Goal: Information Seeking & Learning: Check status

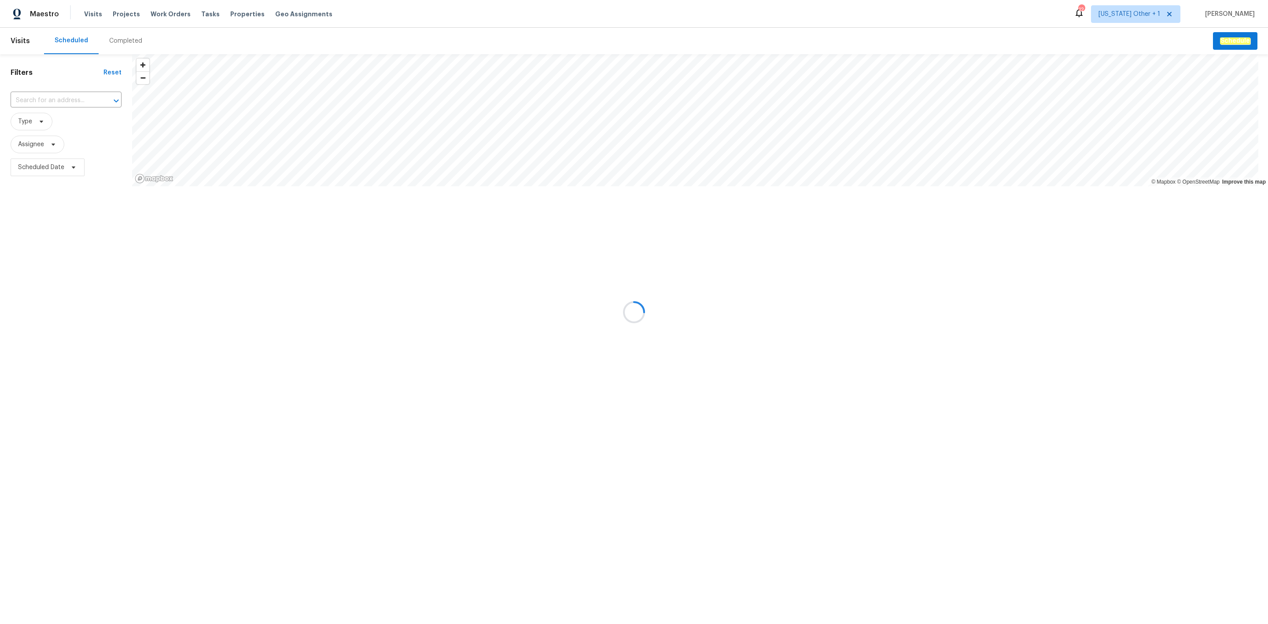
click at [118, 39] on div at bounding box center [634, 312] width 1268 height 624
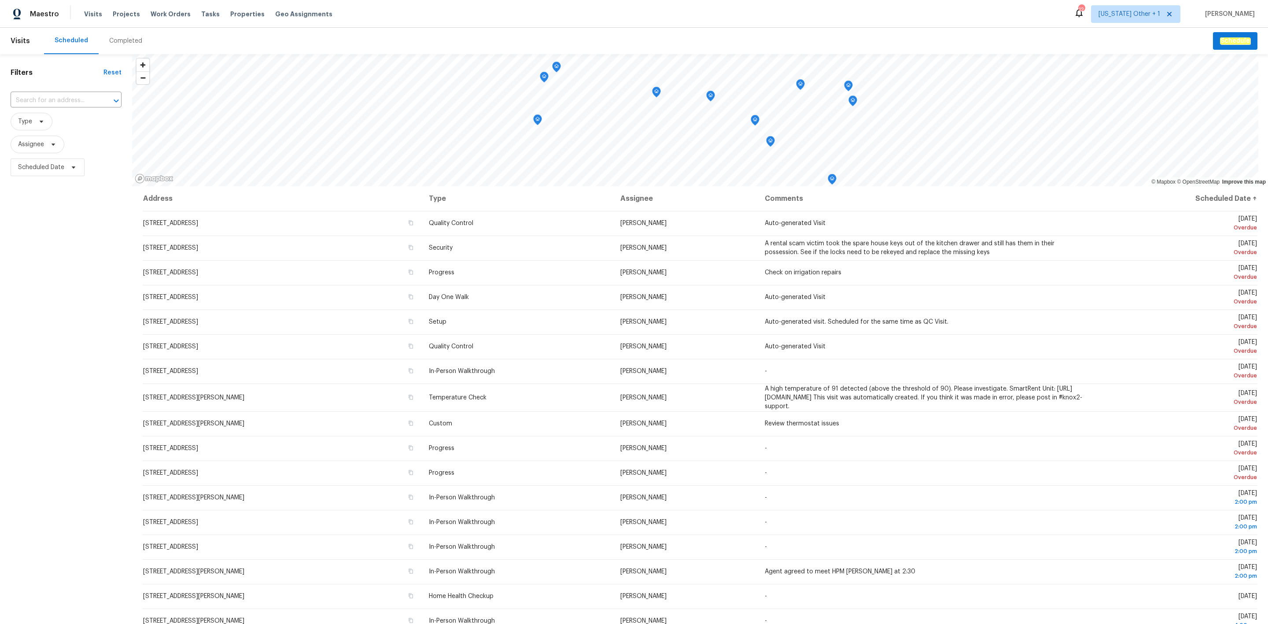
click at [118, 39] on div "Completed" at bounding box center [125, 41] width 33 height 9
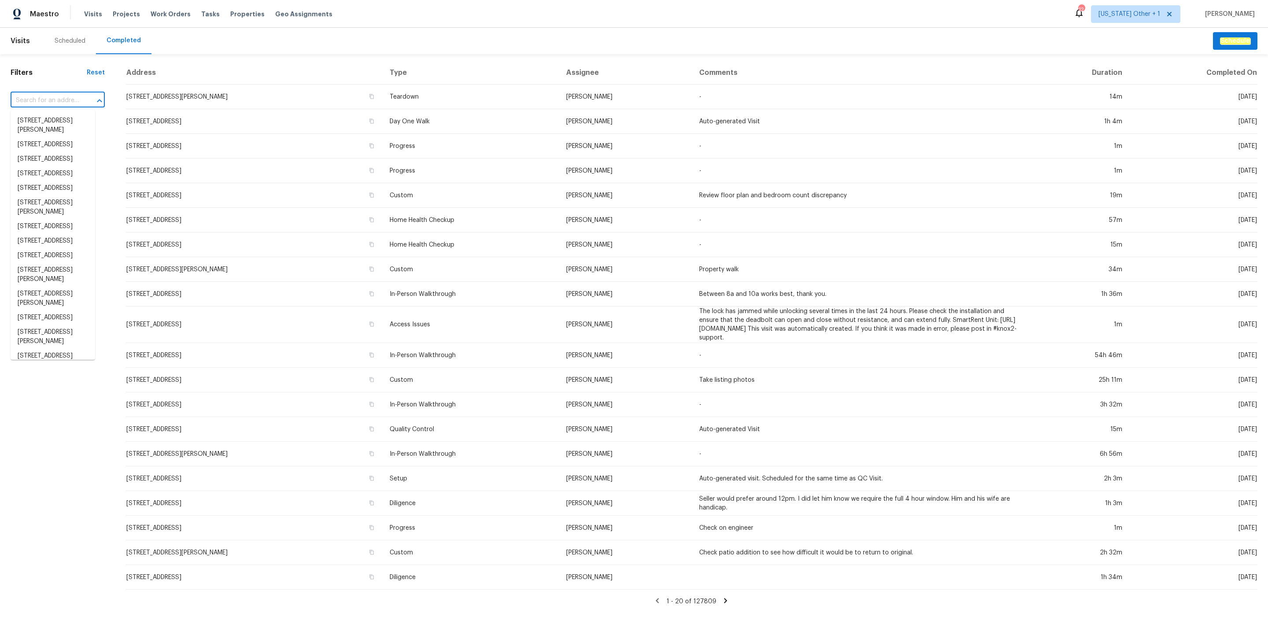
click at [65, 100] on input "text" at bounding box center [46, 101] width 70 height 14
paste input "[STREET_ADDRESS][PERSON_NAME]"
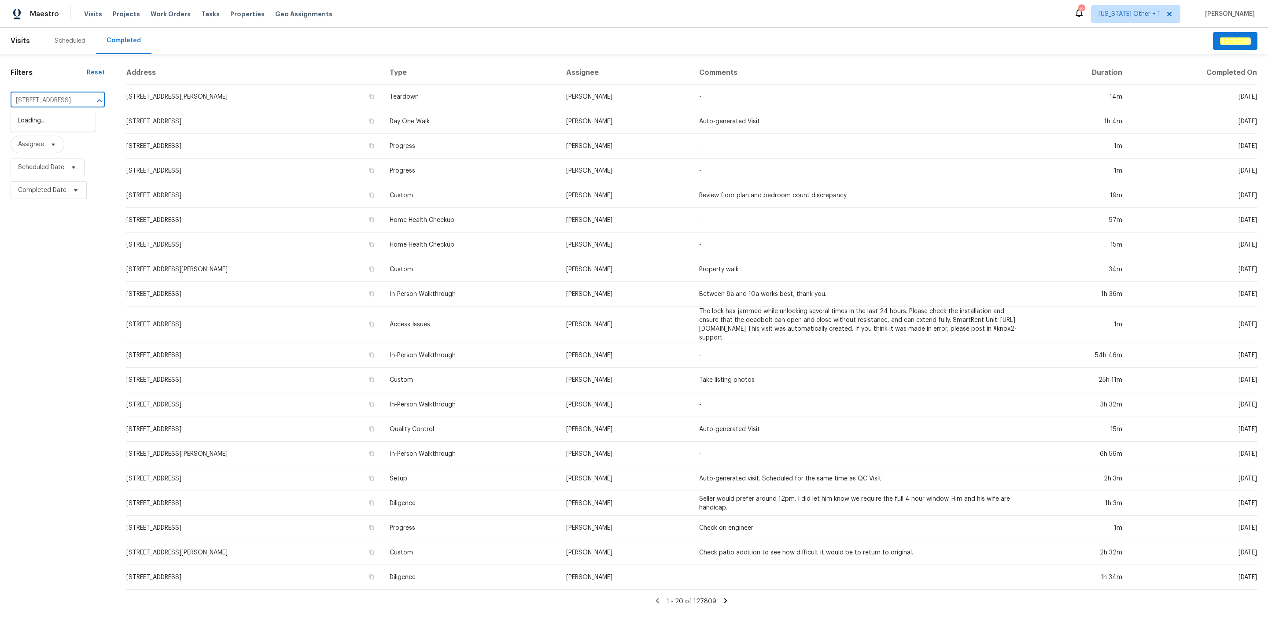
scroll to position [0, 26]
type input "431 Ranelagh Dr, Waxhaw, N"
click at [1100, 16] on span "Alabama Other + 1" at bounding box center [1129, 14] width 62 height 9
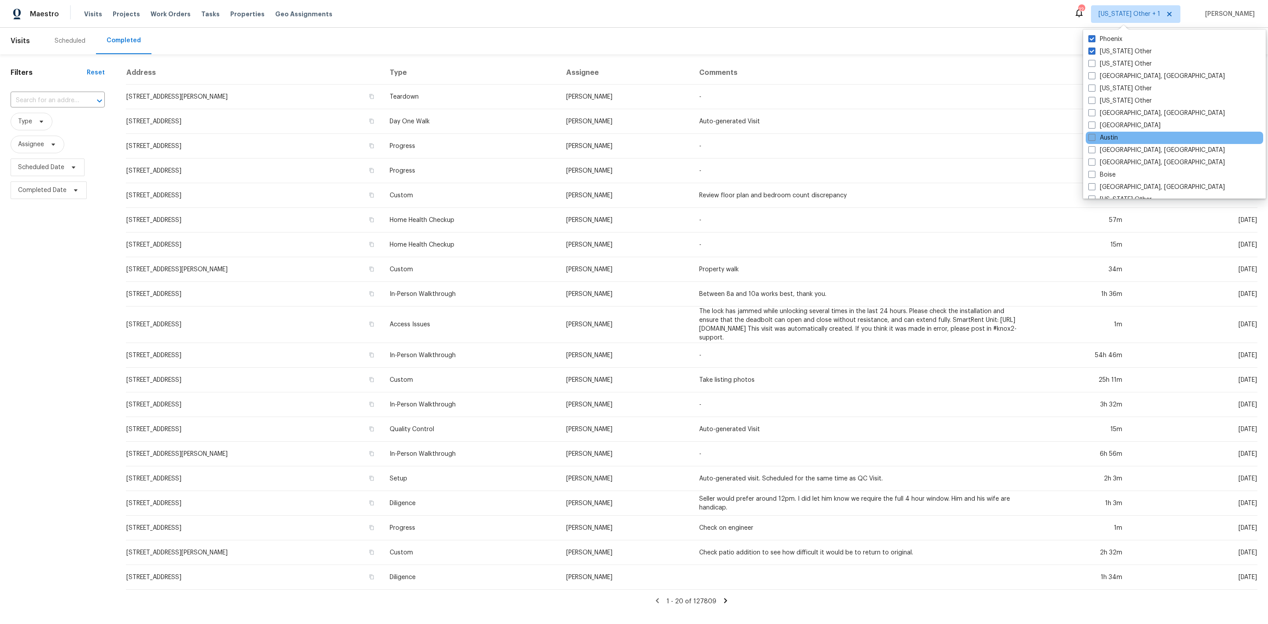
scroll to position [66, 0]
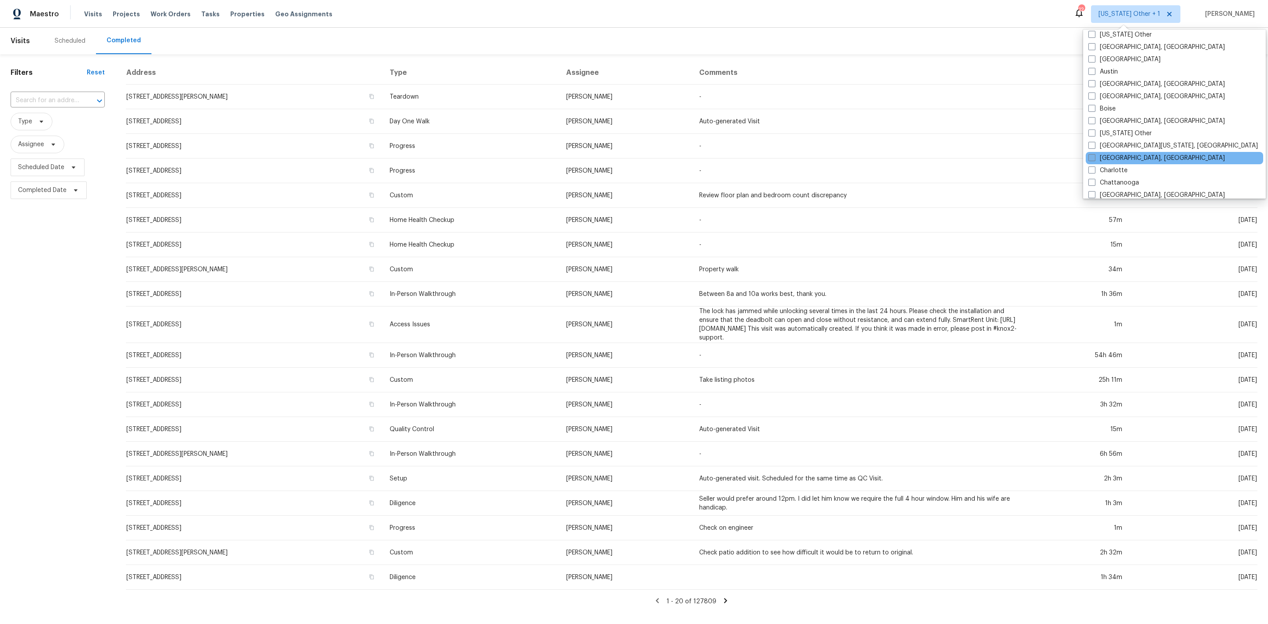
click at [1136, 156] on label "Charleston, SC" at bounding box center [1156, 158] width 136 height 9
click at [1094, 156] on input "Charleston, SC" at bounding box center [1091, 157] width 6 height 6
checkbox input "true"
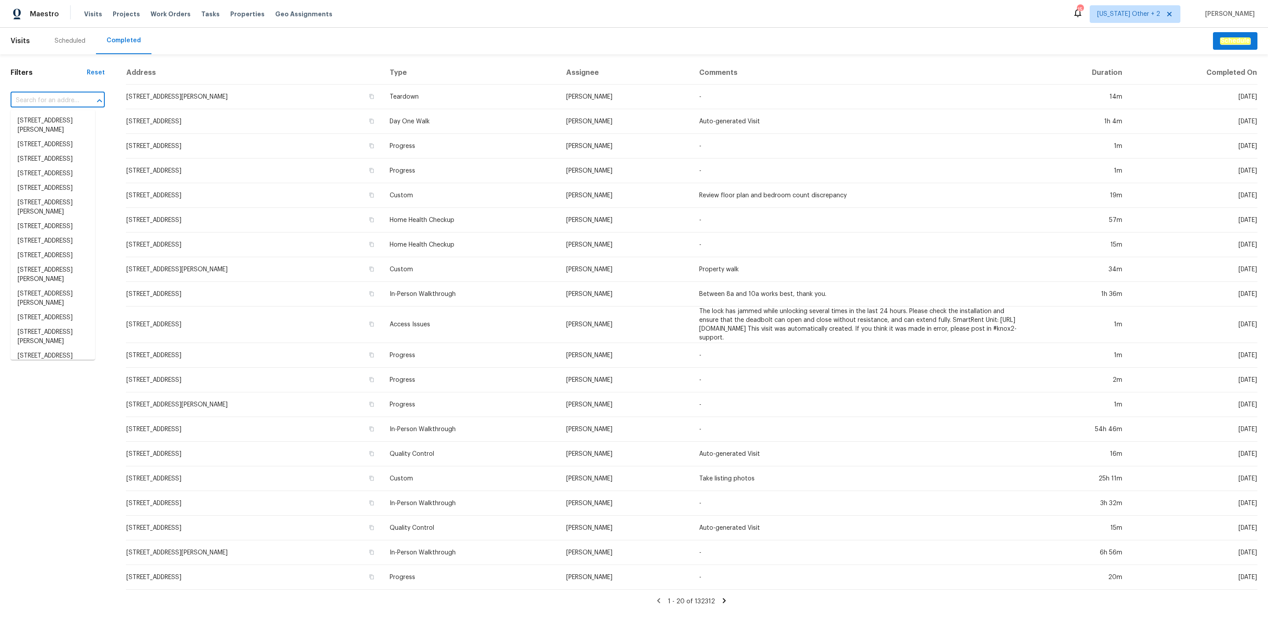
click at [69, 104] on input "text" at bounding box center [46, 101] width 70 height 14
paste input "[STREET_ADDRESS][PERSON_NAME]"
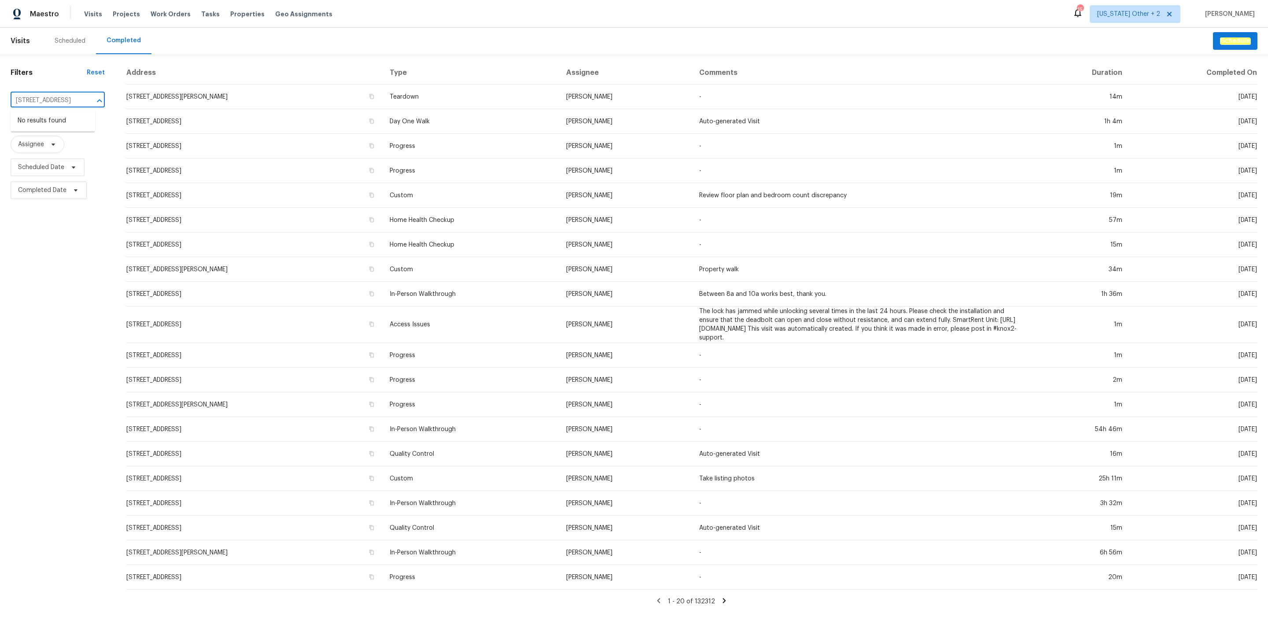
type input "431 Ranelagh Dr,"
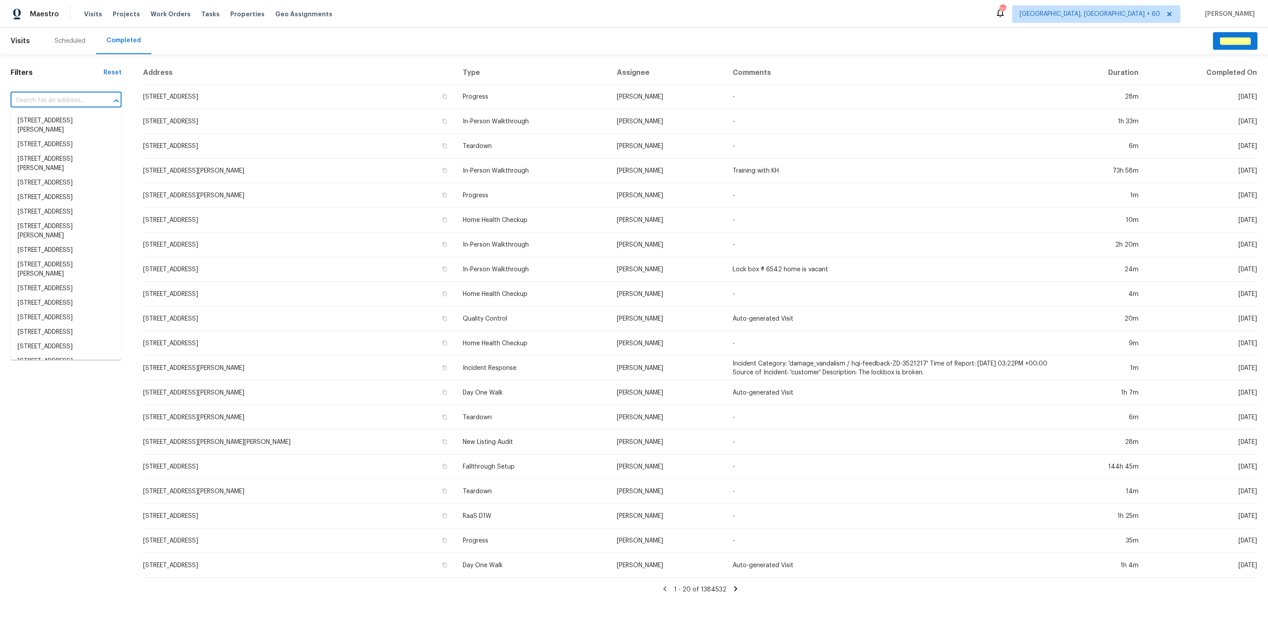
click at [60, 101] on input "text" at bounding box center [54, 101] width 86 height 14
paste input "[STREET_ADDRESS][PERSON_NAME]"
type input "[STREET_ADDRESS][PERSON_NAME]"
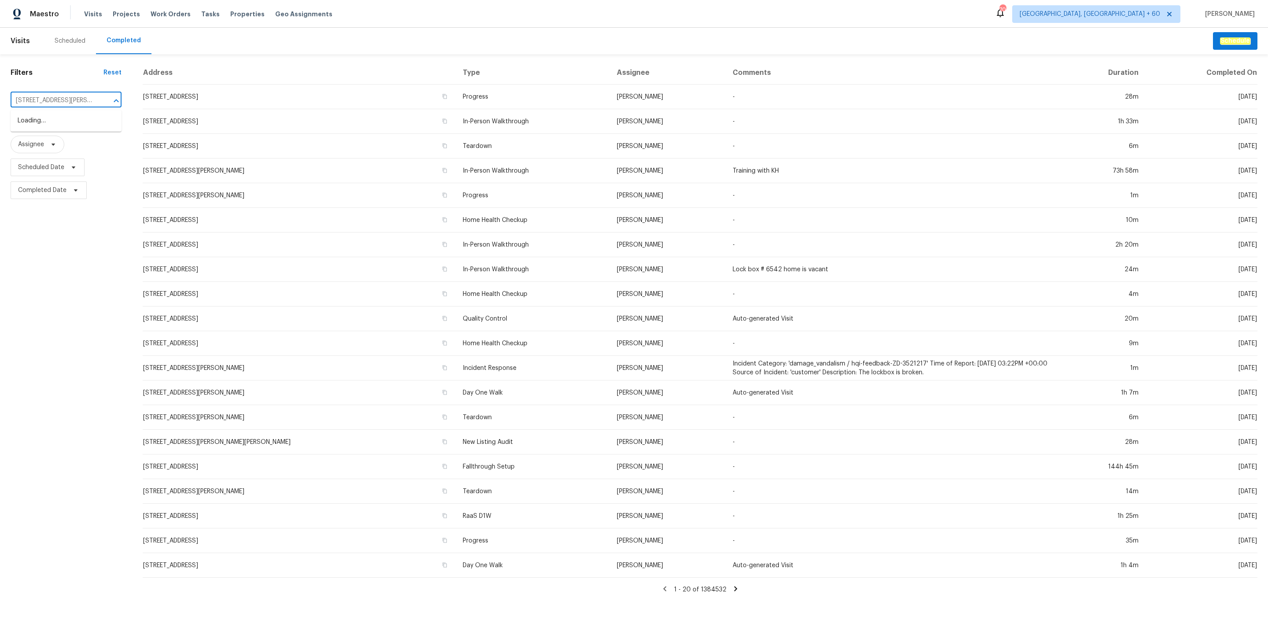
scroll to position [0, 22]
click at [61, 116] on li "[STREET_ADDRESS][PERSON_NAME]" at bounding box center [66, 126] width 111 height 24
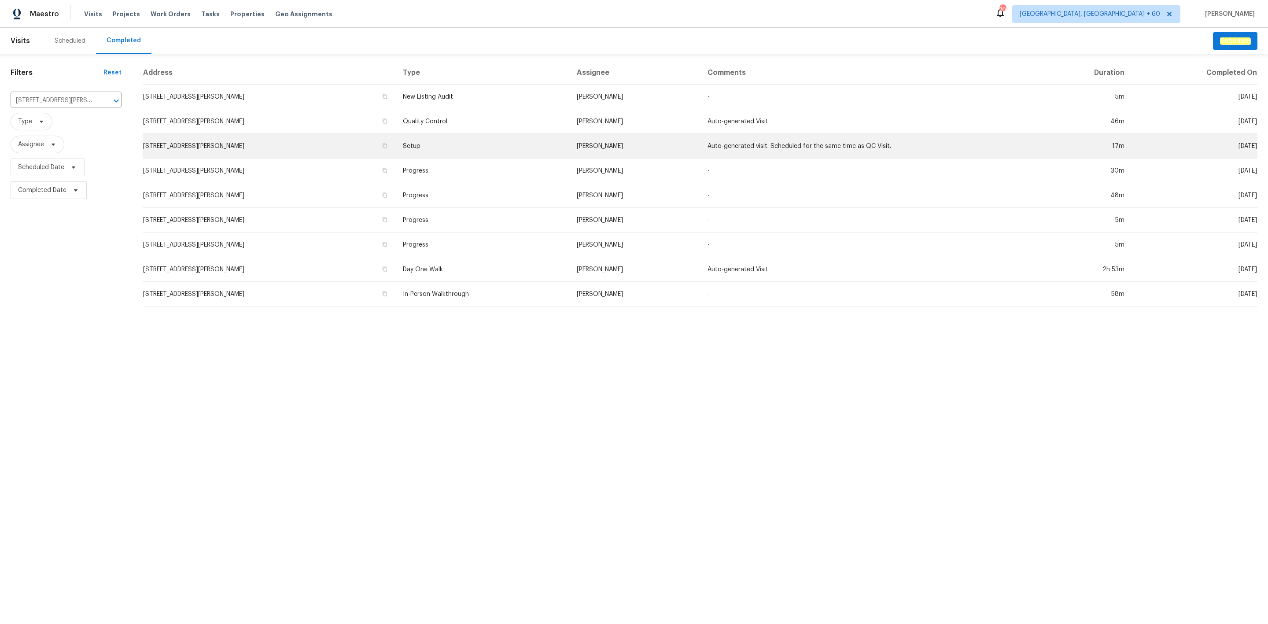
click at [359, 144] on td "[STREET_ADDRESS][PERSON_NAME]" at bounding box center [269, 146] width 253 height 25
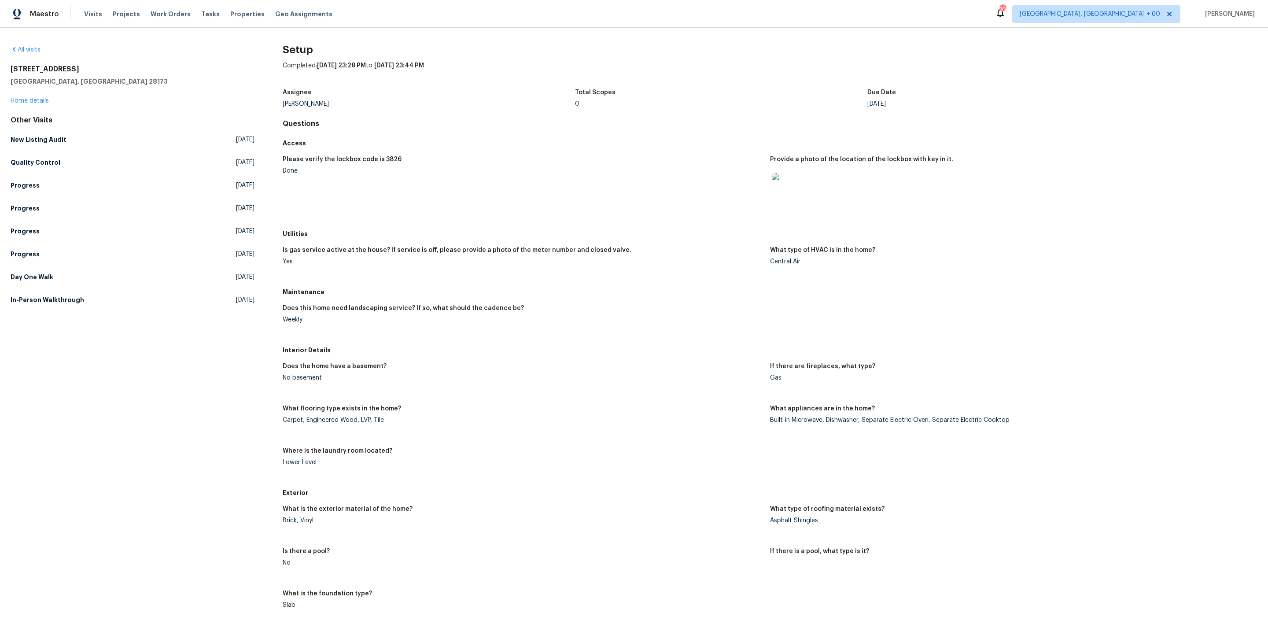
click at [623, 388] on figure "Does the home have a basement? No basement" at bounding box center [526, 379] width 487 height 32
click at [160, 275] on link "Day One Walk [DATE]" at bounding box center [133, 277] width 244 height 16
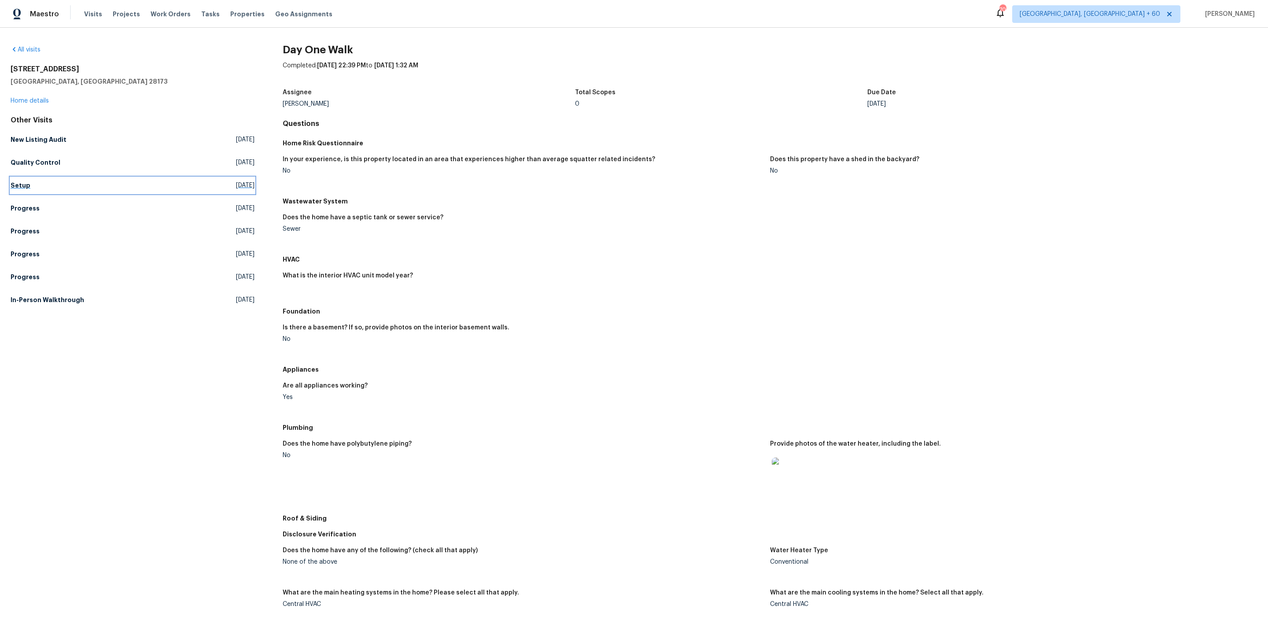
click at [128, 186] on link "Setup [DATE]" at bounding box center [133, 185] width 244 height 16
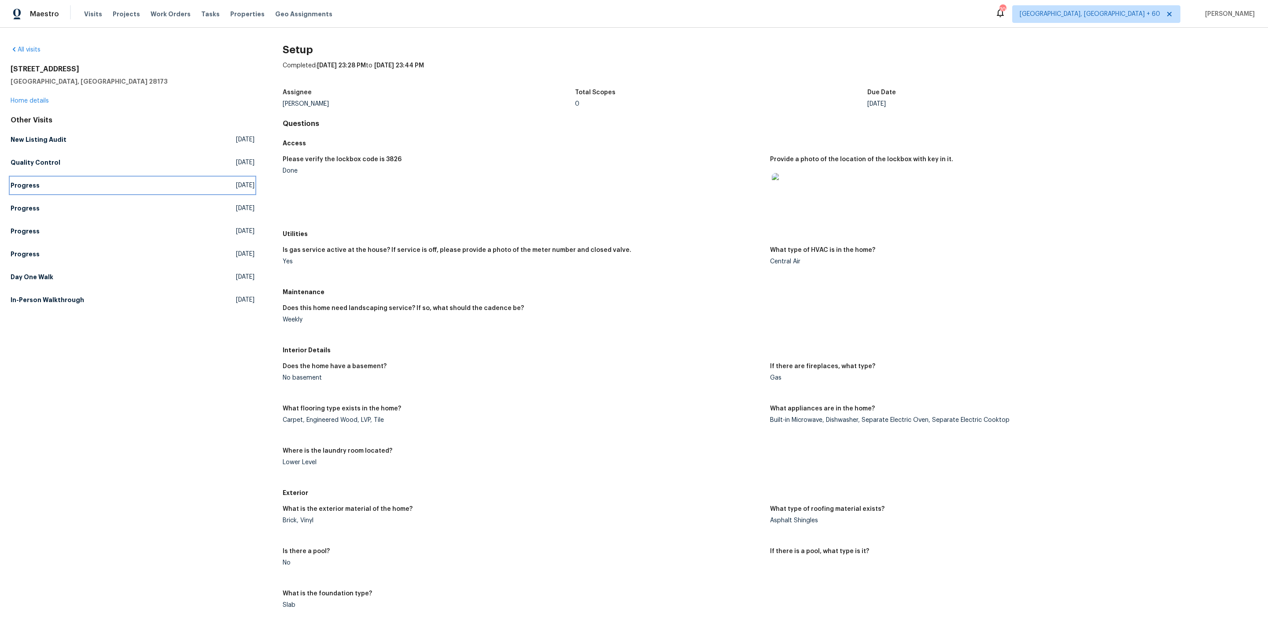
click at [128, 186] on link "Progress [DATE]" at bounding box center [133, 185] width 244 height 16
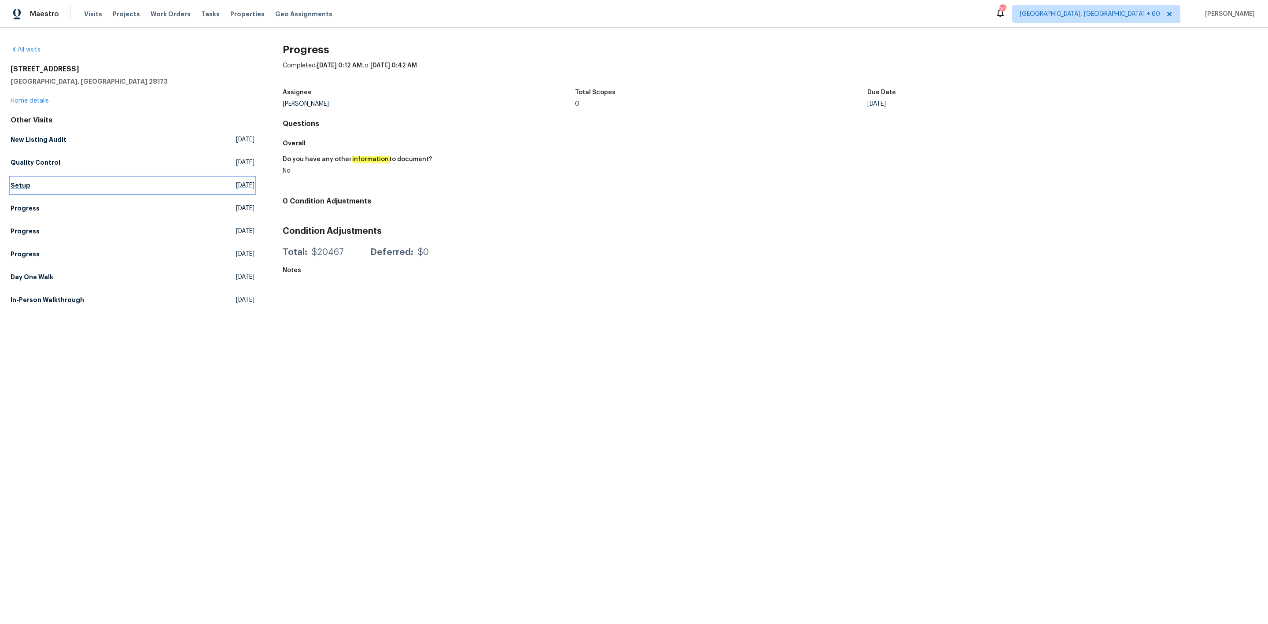
click at [79, 184] on link "Setup [DATE]" at bounding box center [133, 185] width 244 height 16
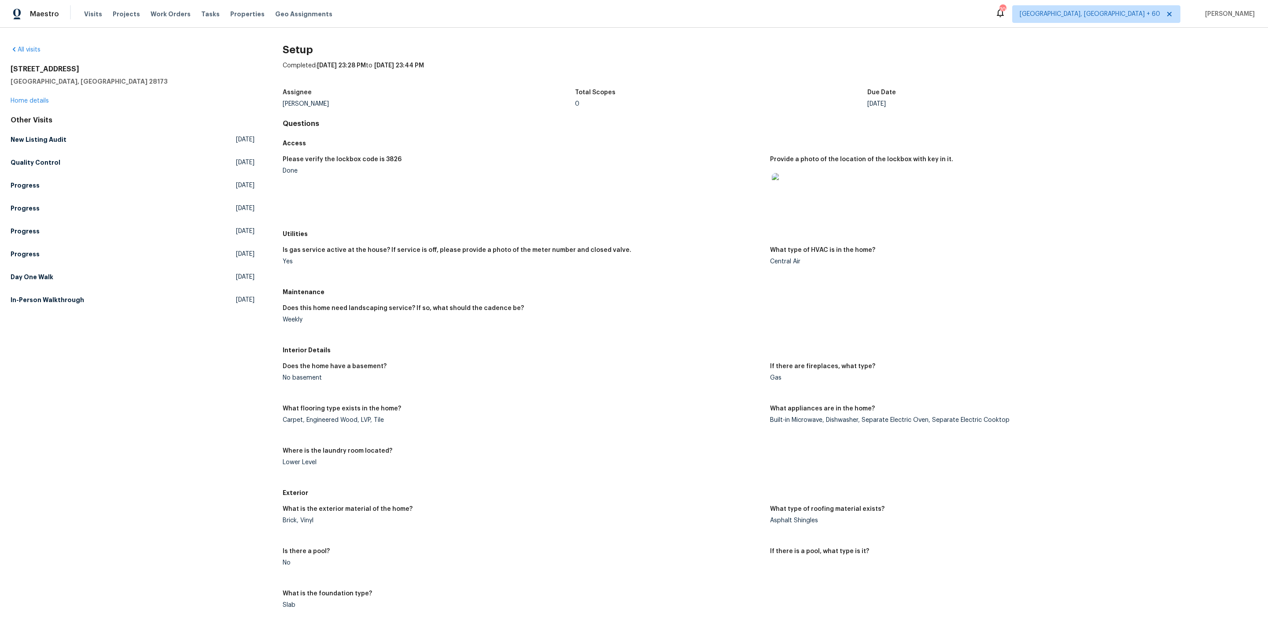
scroll to position [539, 0]
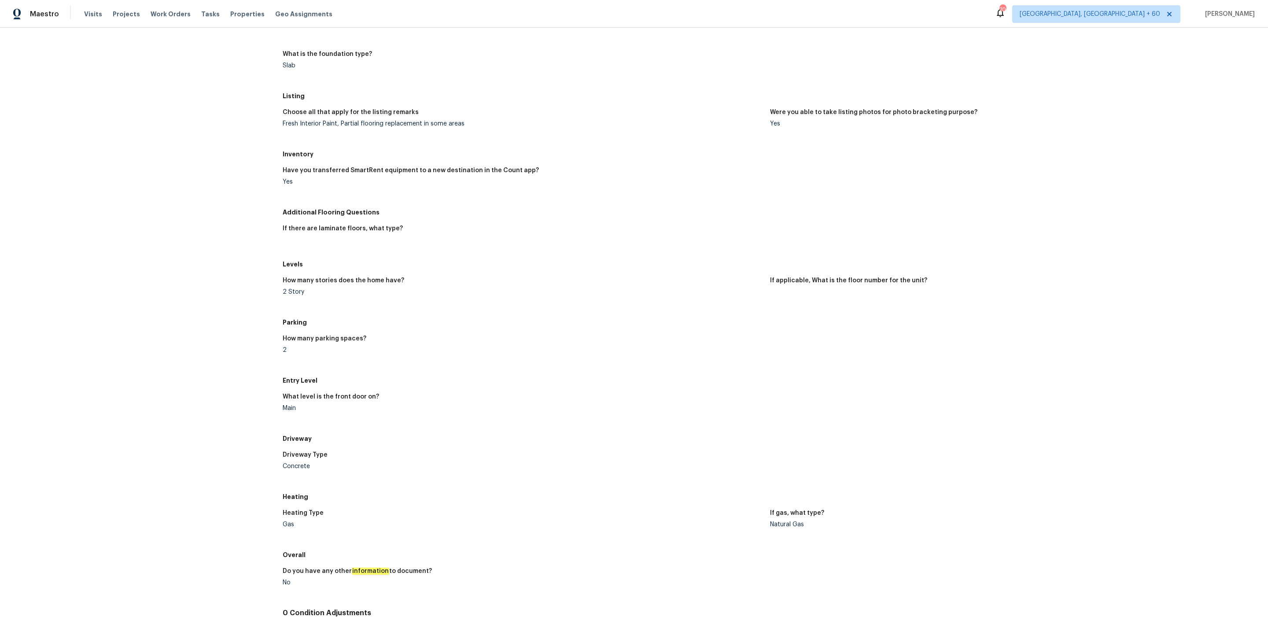
click at [661, 452] on div "Driveway Type" at bounding box center [523, 457] width 480 height 11
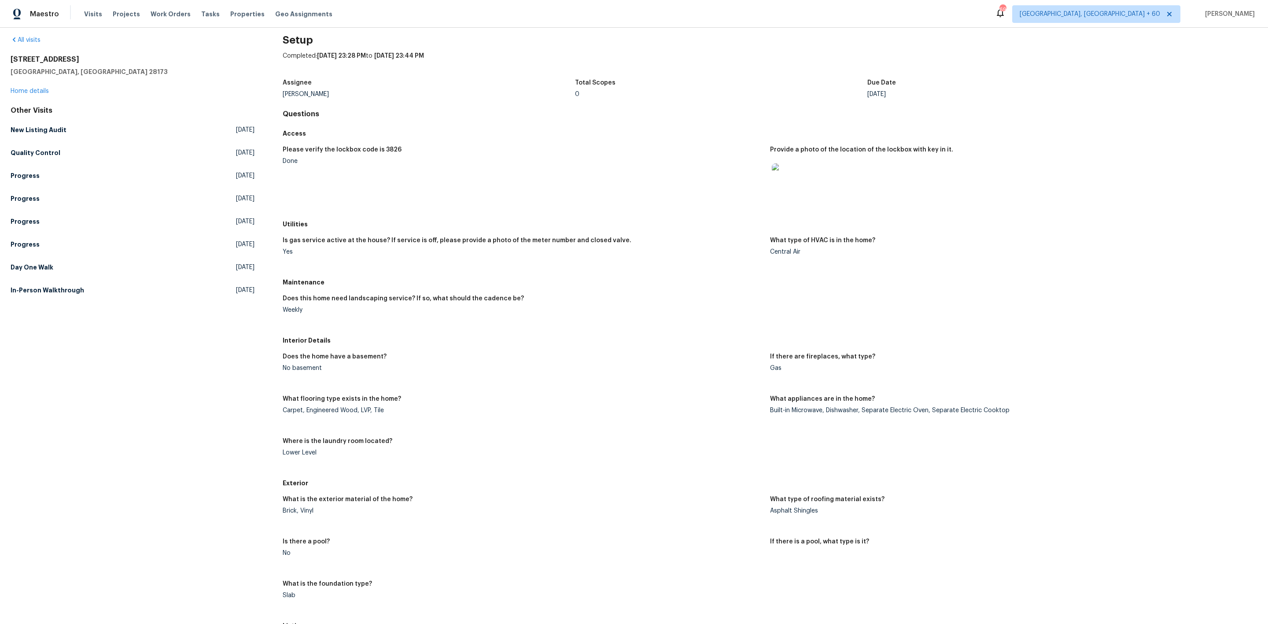
scroll to position [0, 0]
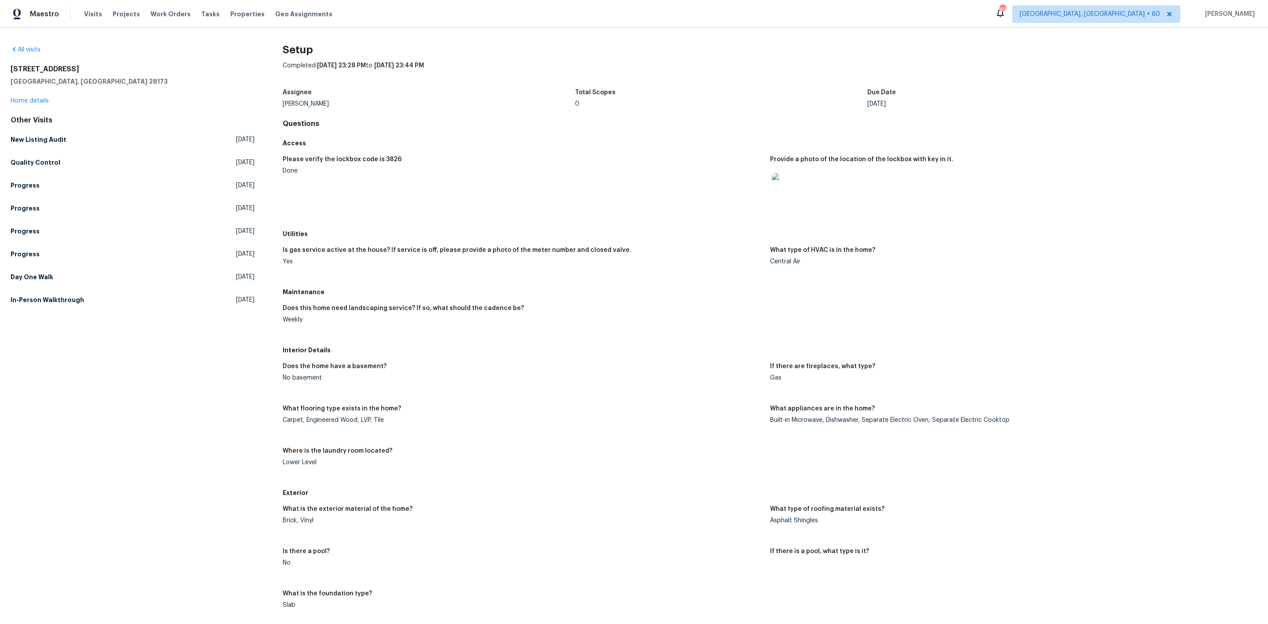
click at [629, 287] on div "Maintenance" at bounding box center [770, 292] width 974 height 16
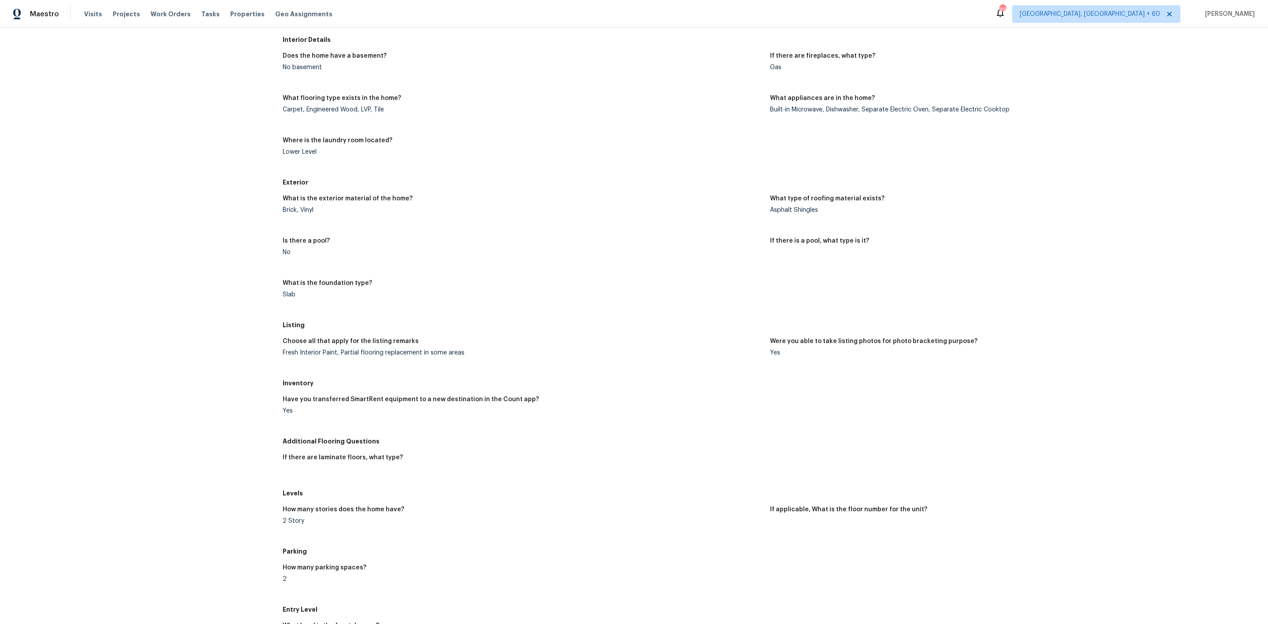
scroll to position [341, 0]
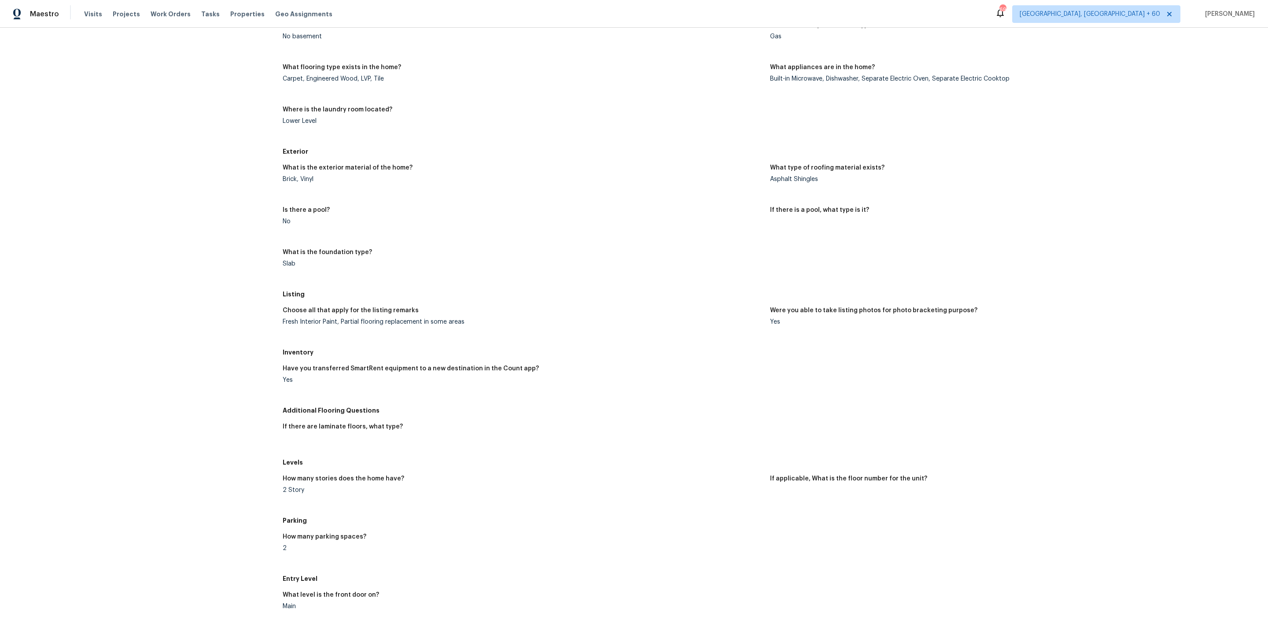
click at [720, 396] on figure "Have you transferred SmartRent equipment to a new destination in the Count app?…" at bounding box center [526, 381] width 487 height 32
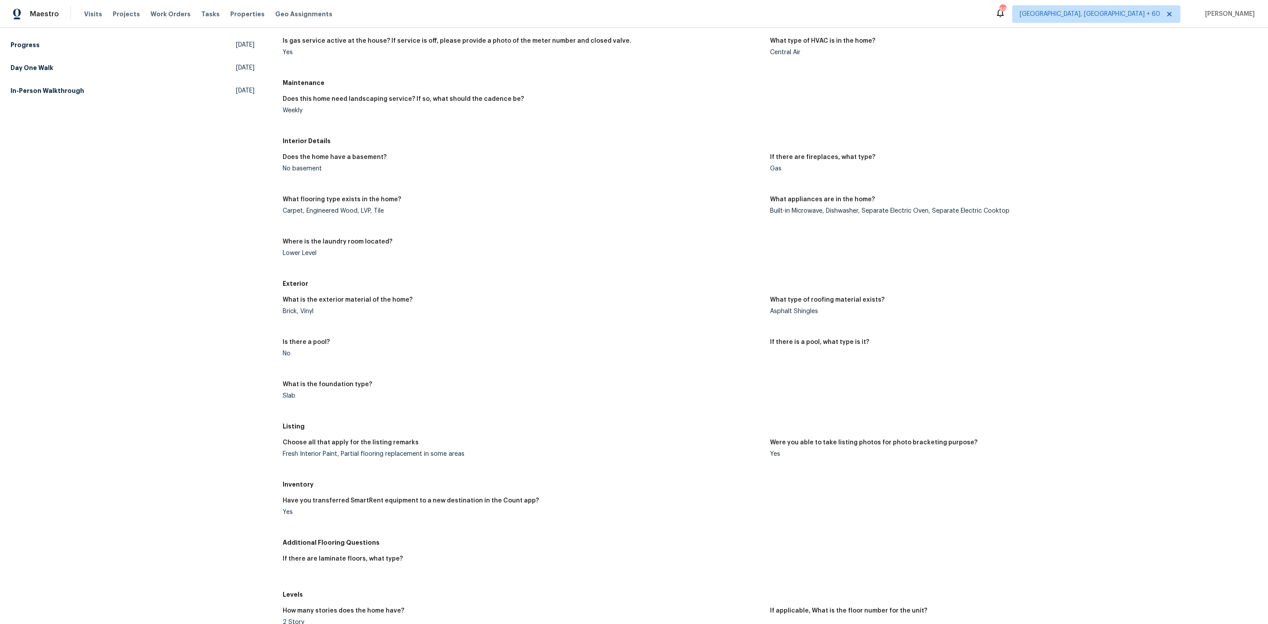
scroll to position [143, 0]
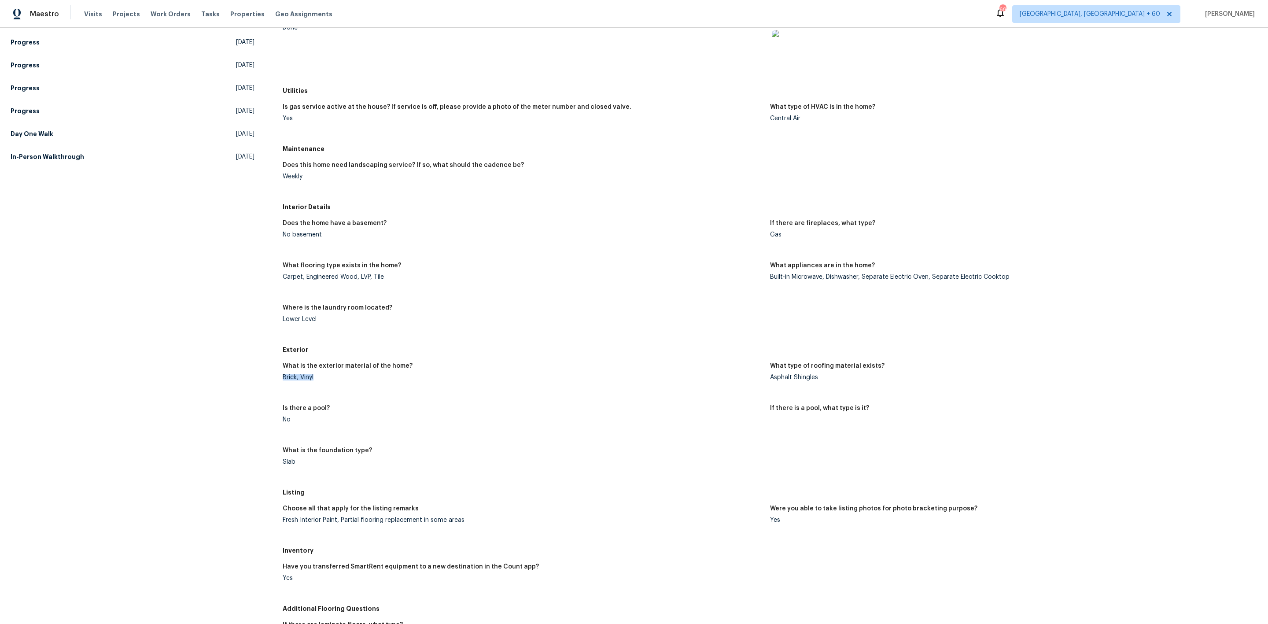
drag, startPoint x: 277, startPoint y: 380, endPoint x: 338, endPoint y: 381, distance: 60.7
click at [338, 381] on div "All visits [STREET_ADDRESS][PERSON_NAME] Home details Other Visits New Listing …" at bounding box center [634, 499] width 1246 height 1195
click at [341, 382] on figure "What is the exterior material of the home? Brick, Vinyl" at bounding box center [526, 379] width 487 height 32
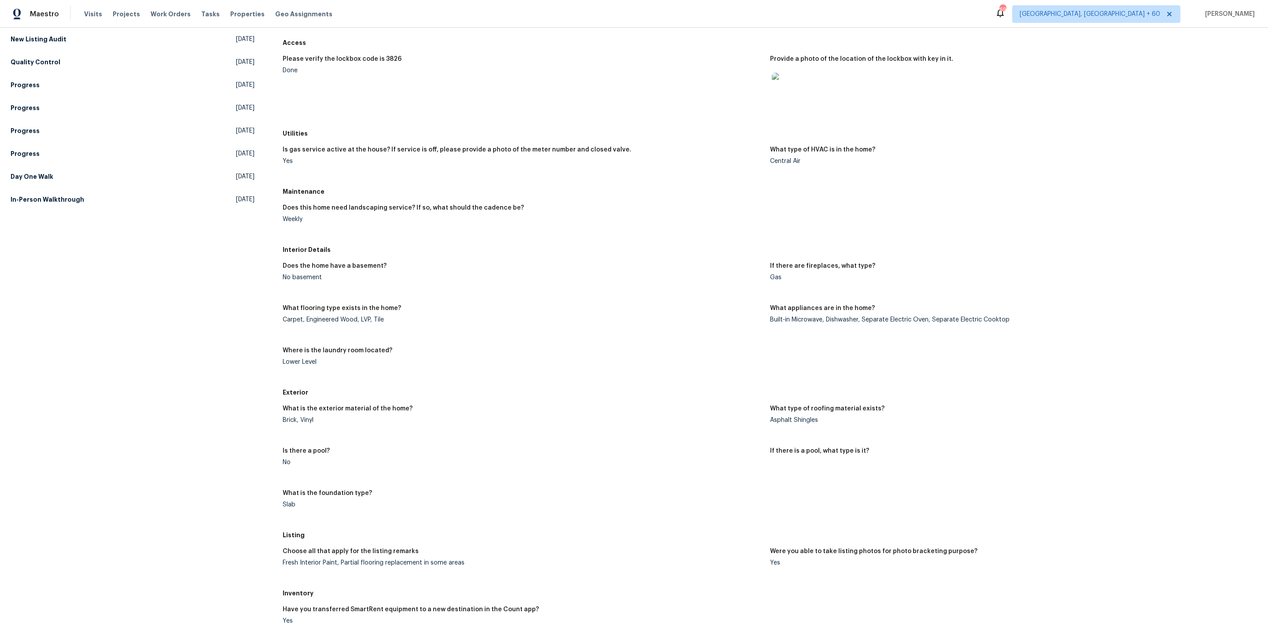
scroll to position [77, 0]
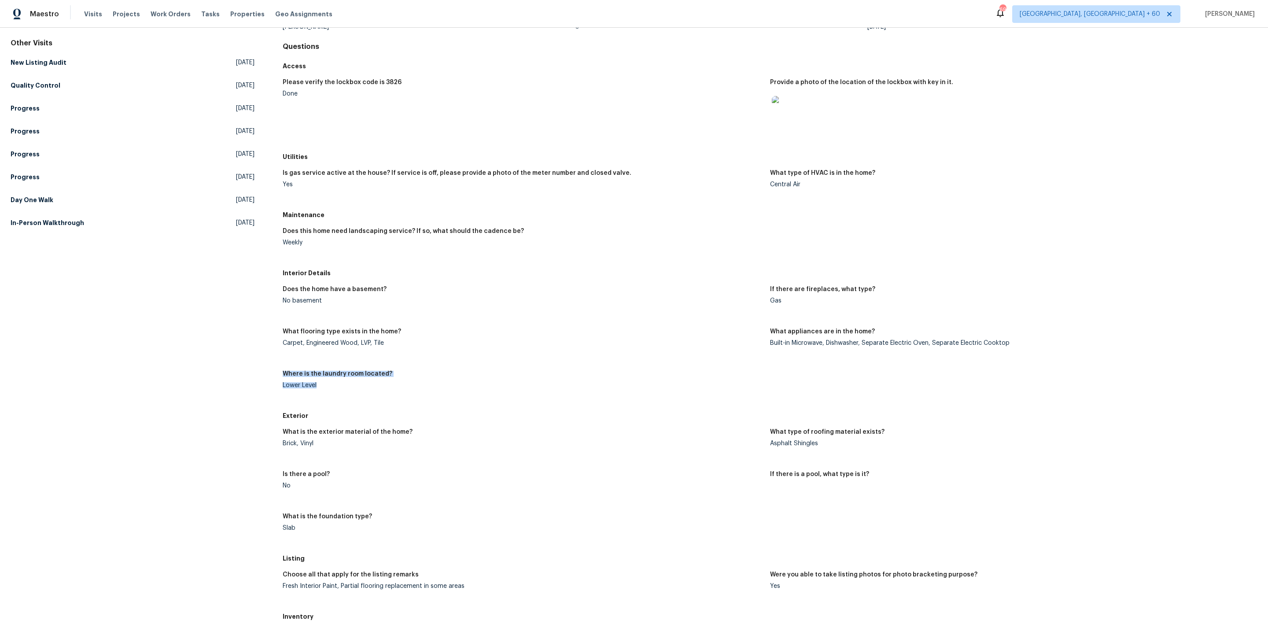
drag, startPoint x: 279, startPoint y: 382, endPoint x: 343, endPoint y: 383, distance: 64.7
click at [343, 383] on div "All visits [STREET_ADDRESS][PERSON_NAME] Home details Other Visits New Listing …" at bounding box center [634, 565] width 1246 height 1195
click at [273, 339] on div "All visits [STREET_ADDRESS][PERSON_NAME] Home details Other Visits New Listing …" at bounding box center [634, 565] width 1246 height 1195
drag, startPoint x: 283, startPoint y: 344, endPoint x: 298, endPoint y: 344, distance: 15.4
click at [300, 344] on div "Carpet, Engineered Wood, LVP, Tile" at bounding box center [523, 343] width 480 height 6
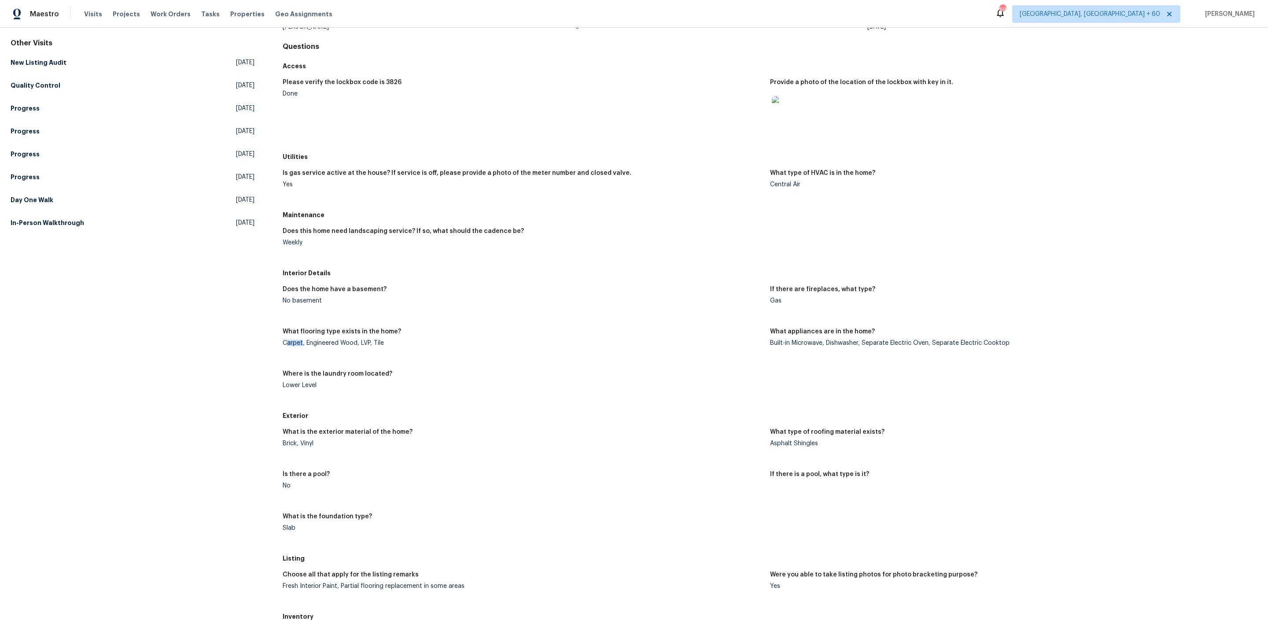
click at [297, 345] on div "Carpet, Engineered Wood, LVP, Tile" at bounding box center [523, 343] width 480 height 6
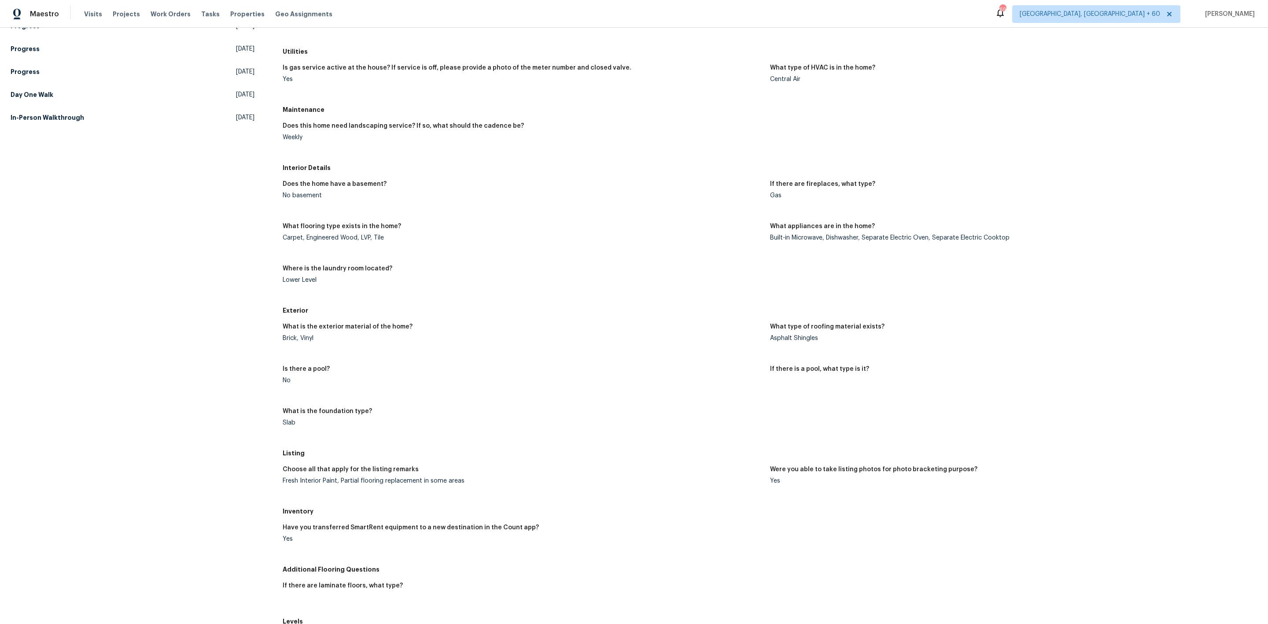
scroll to position [209, 0]
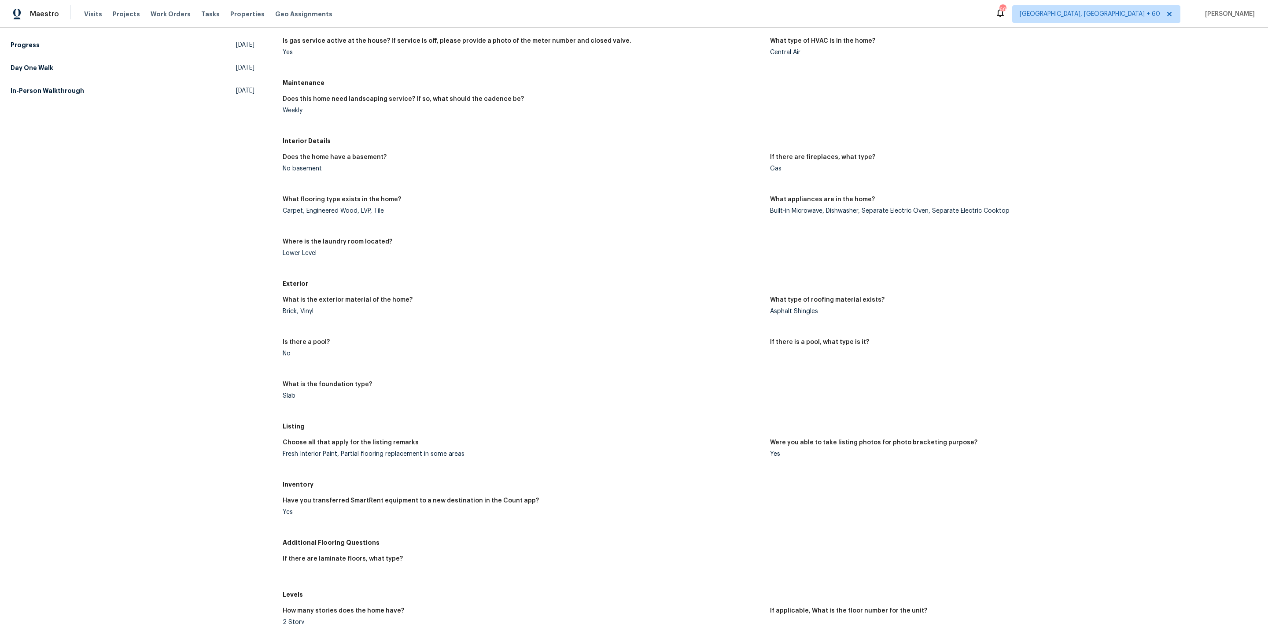
click at [453, 255] on div "Lower Level" at bounding box center [523, 253] width 480 height 6
click at [642, 428] on h5 "Listing" at bounding box center [770, 426] width 974 height 9
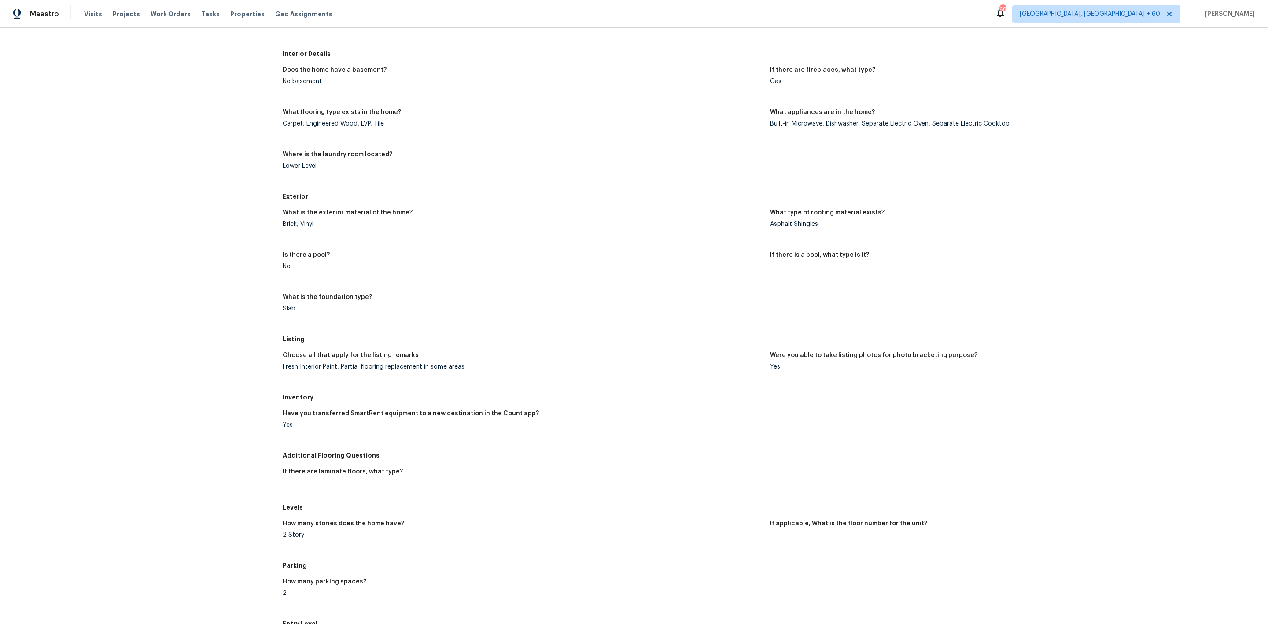
scroll to position [32, 0]
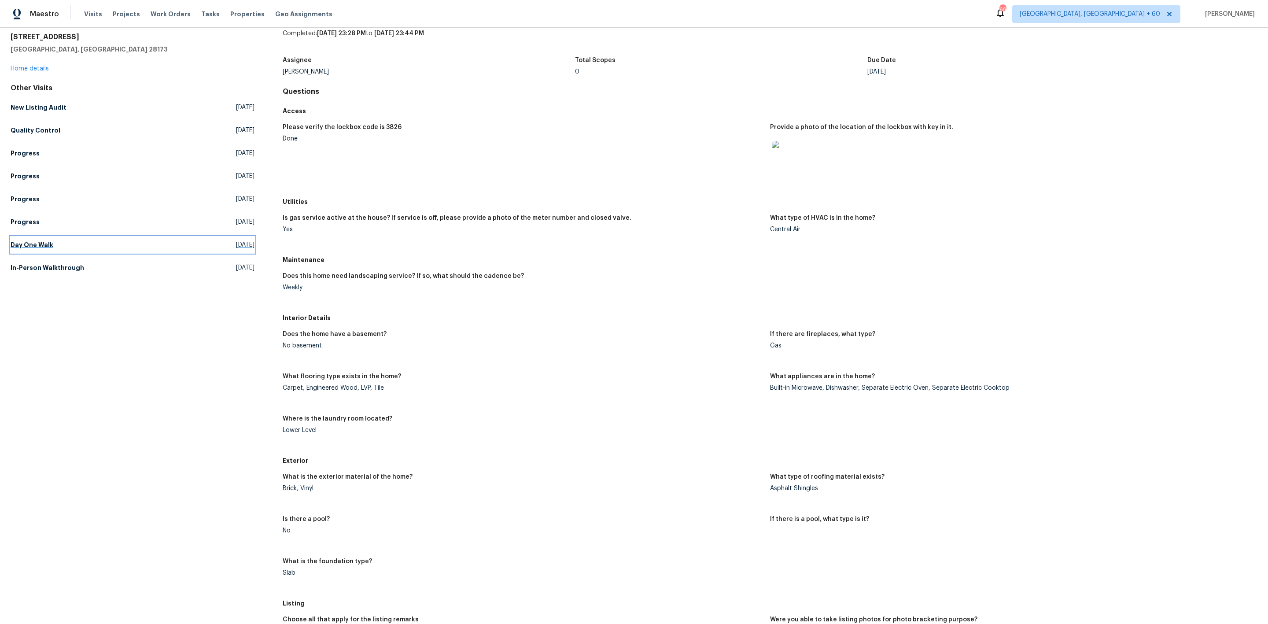
click at [111, 246] on link "Day One Walk [DATE]" at bounding box center [133, 245] width 244 height 16
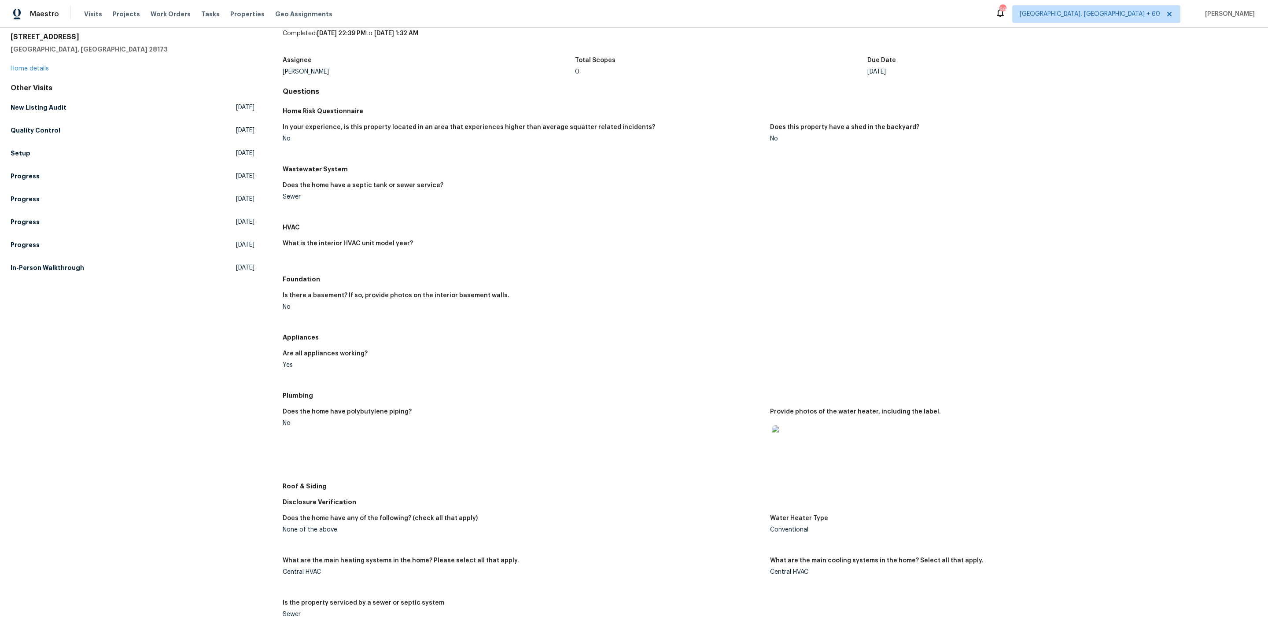
scroll to position [209, 0]
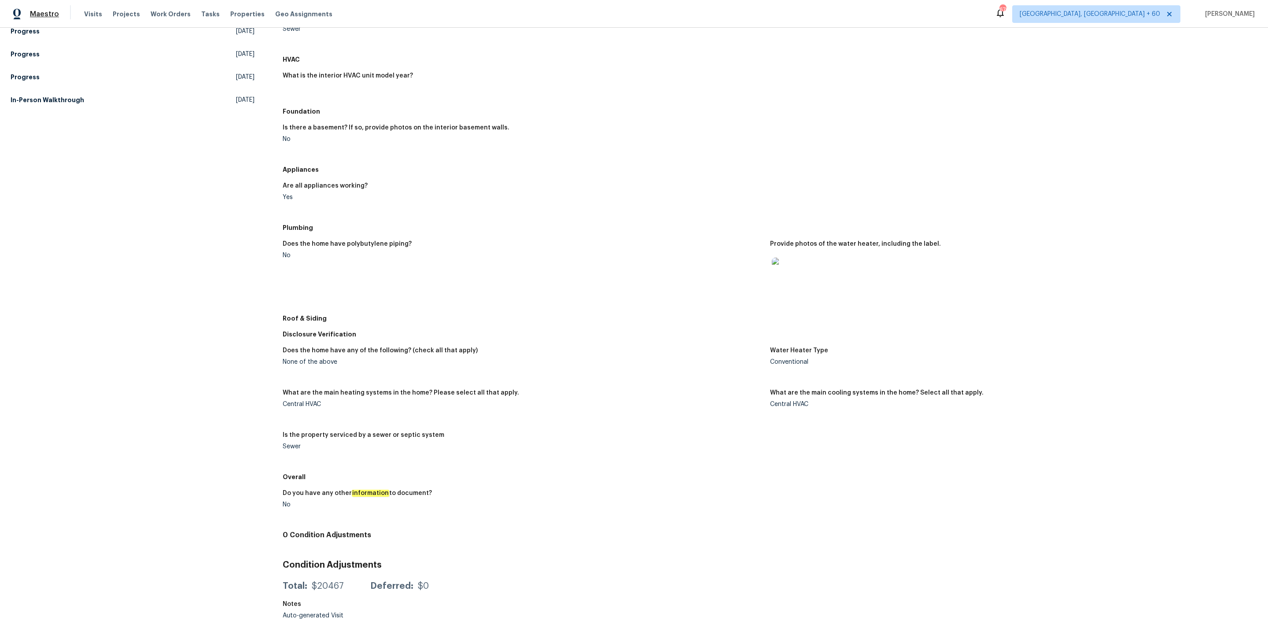
click at [42, 11] on span "Maestro" at bounding box center [44, 14] width 29 height 9
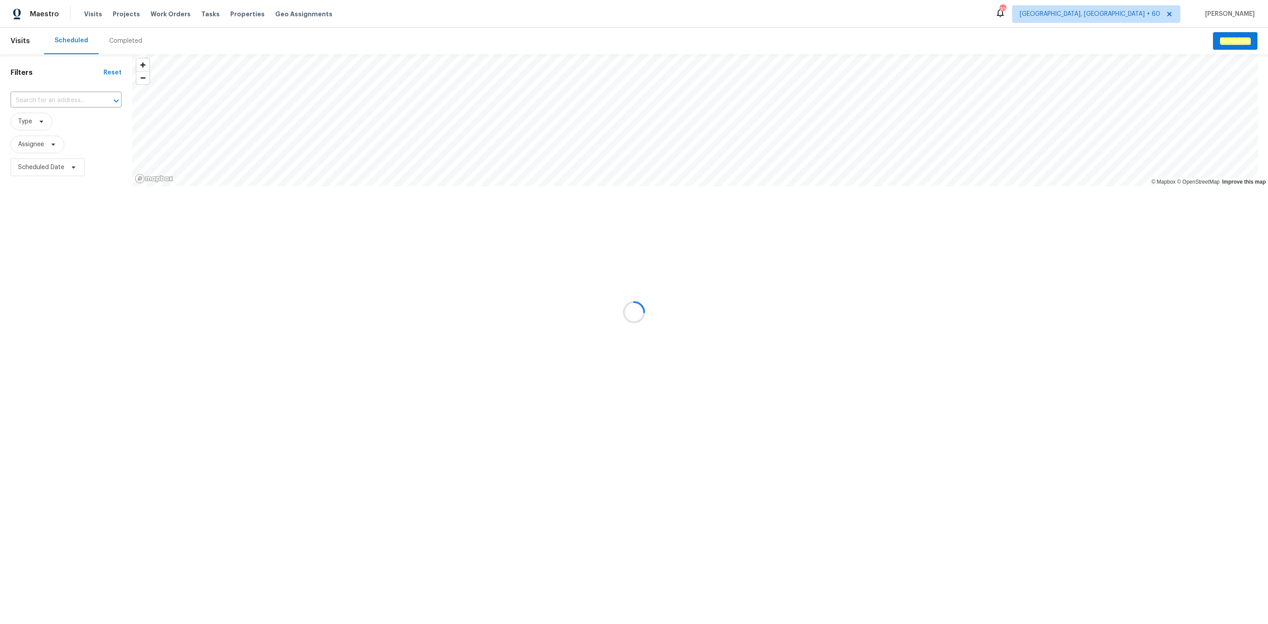
click at [124, 40] on div at bounding box center [634, 312] width 1268 height 624
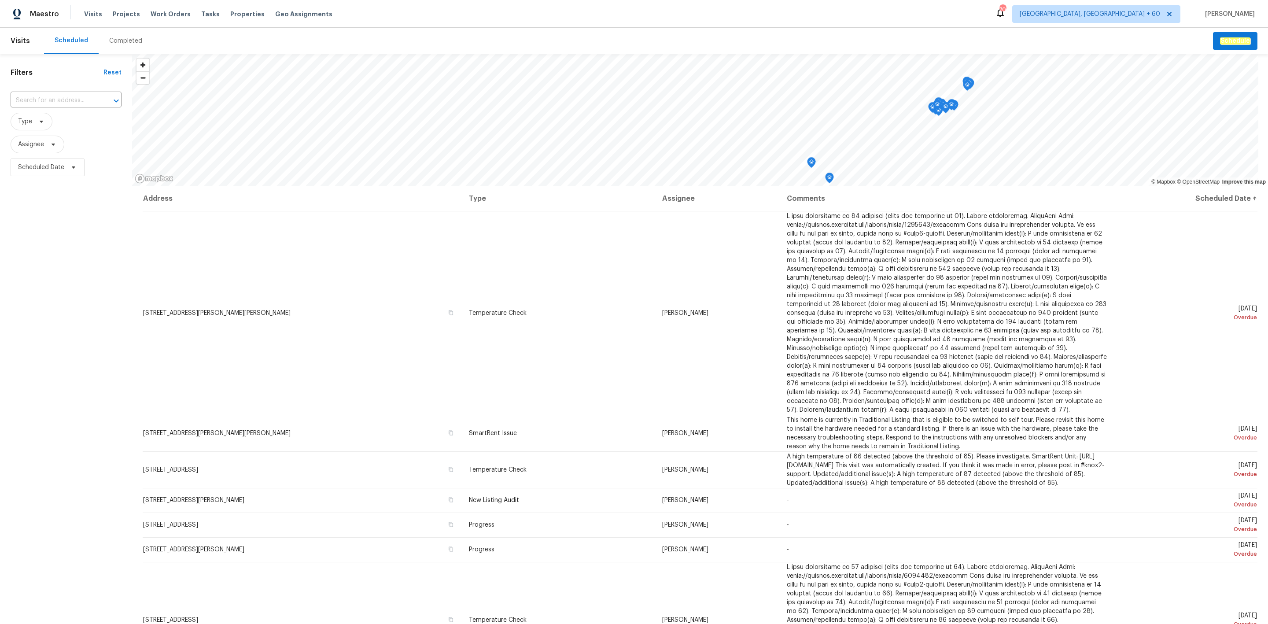
click at [124, 40] on div "Completed" at bounding box center [125, 41] width 33 height 9
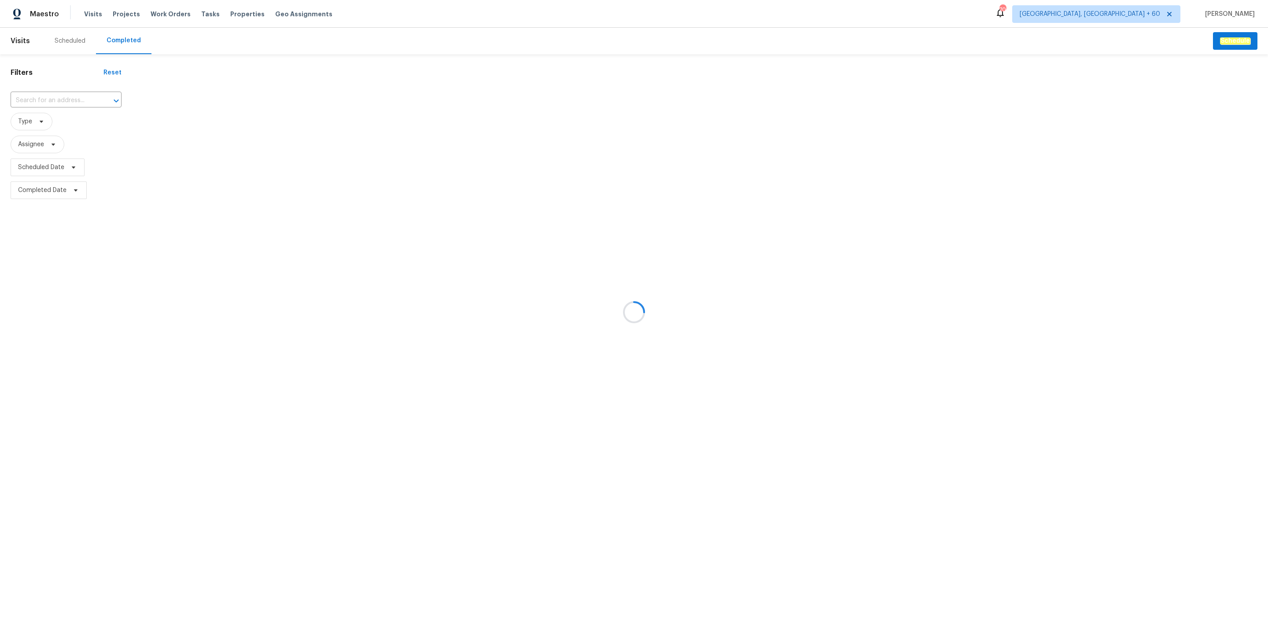
click at [53, 96] on div at bounding box center [634, 312] width 1268 height 624
click at [61, 98] on div at bounding box center [634, 312] width 1268 height 624
click at [73, 102] on div at bounding box center [634, 312] width 1268 height 624
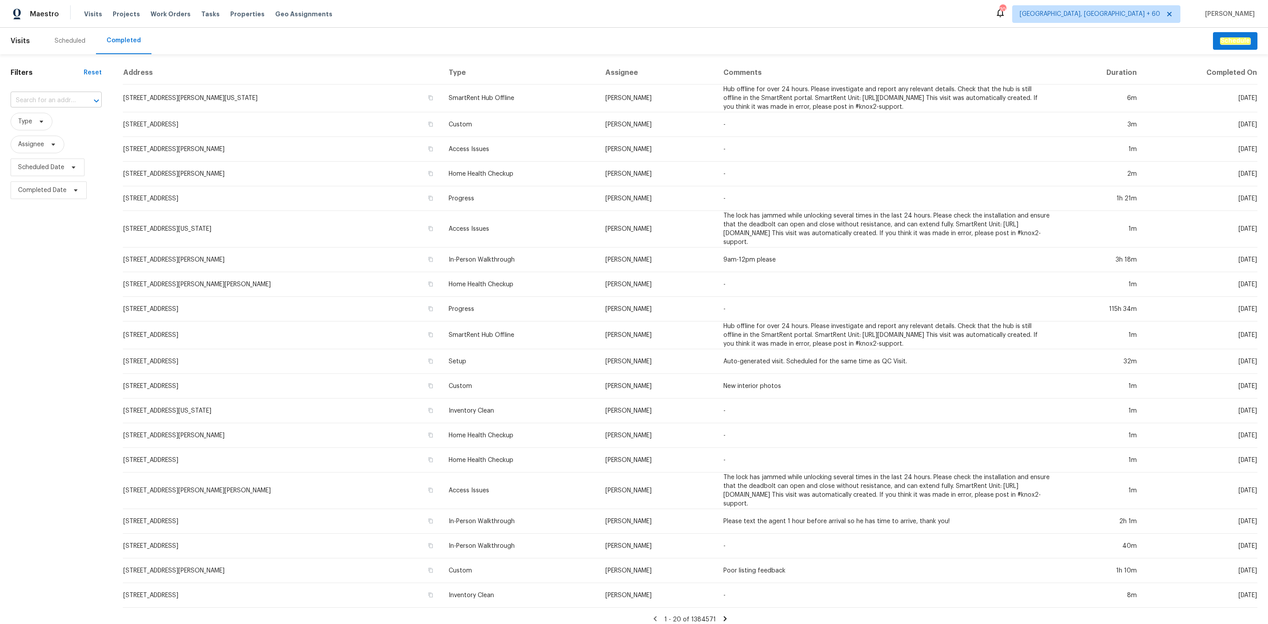
click at [60, 98] on input "text" at bounding box center [44, 101] width 66 height 14
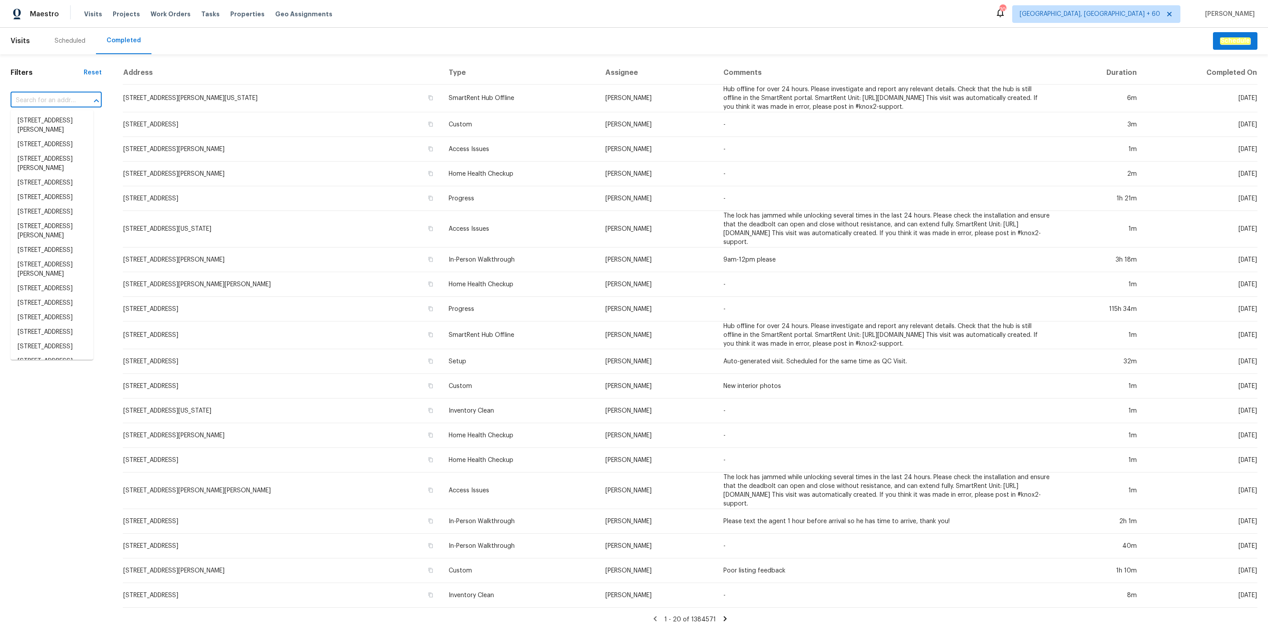
paste input "22095 Wilmot Ave, Eastpointe, MI 48021"
type input "22095 Wilmot Ave, Eastpointe, MI 48021"
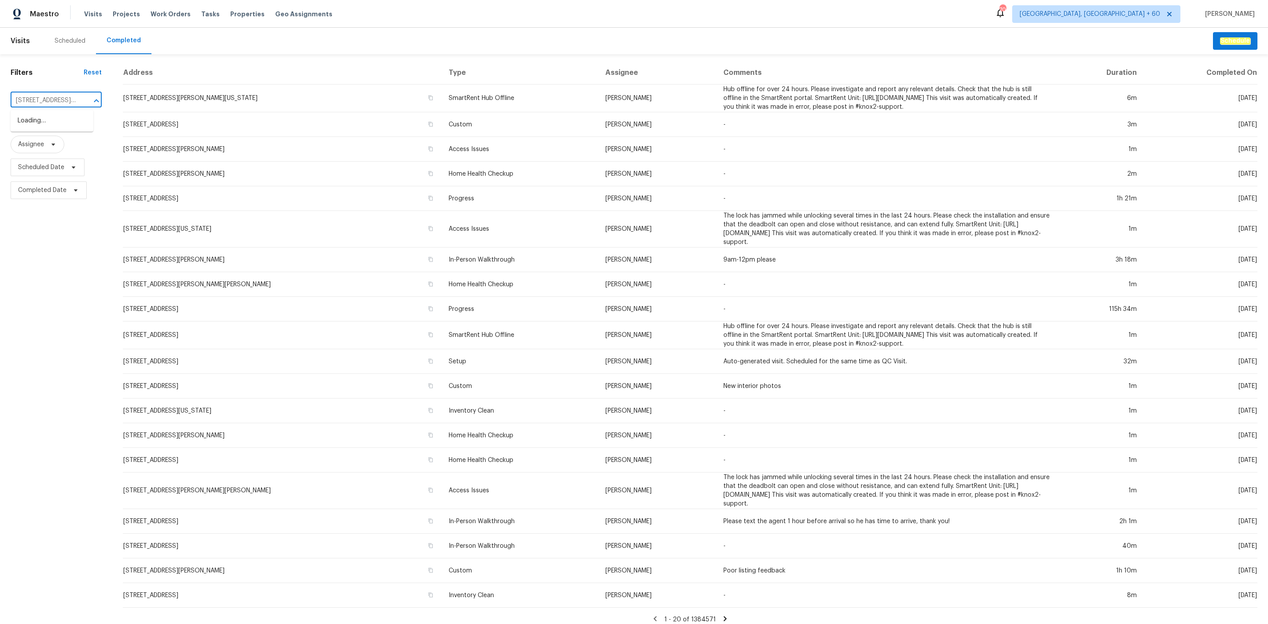
scroll to position [0, 63]
click at [53, 132] on li "22095 Wilmot Ave, Eastpointe, MI 48021" at bounding box center [52, 126] width 83 height 24
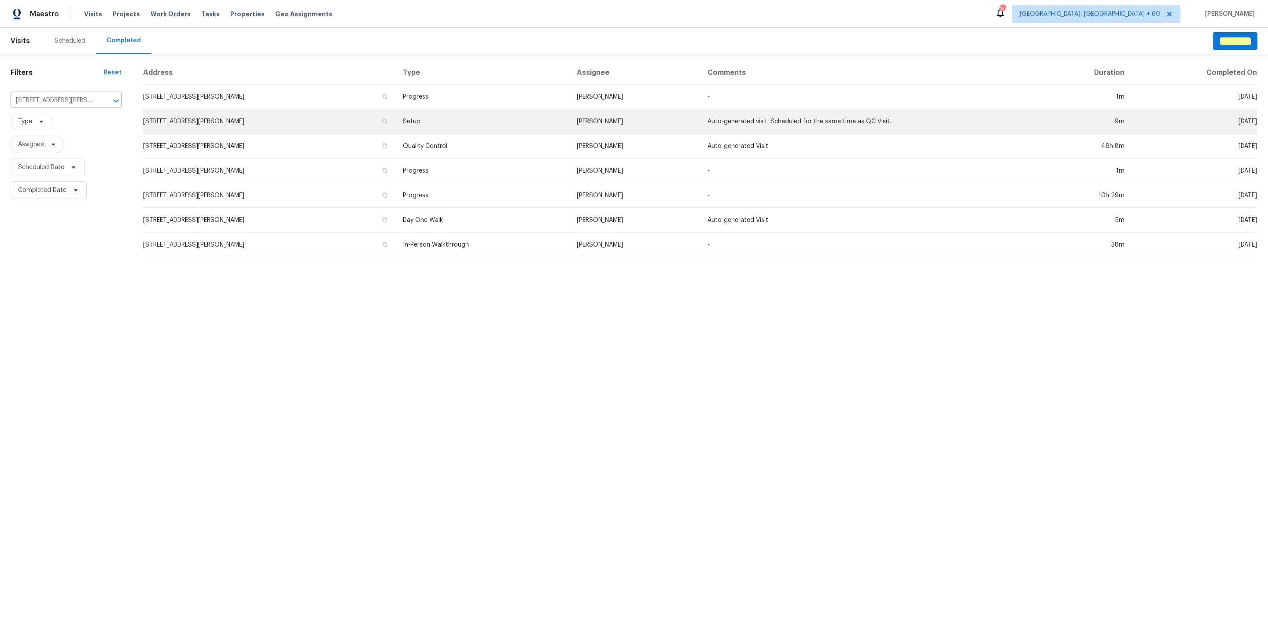
click at [396, 120] on td "22095 Wilmot Ave, Eastpointe, MI 48021" at bounding box center [269, 121] width 253 height 25
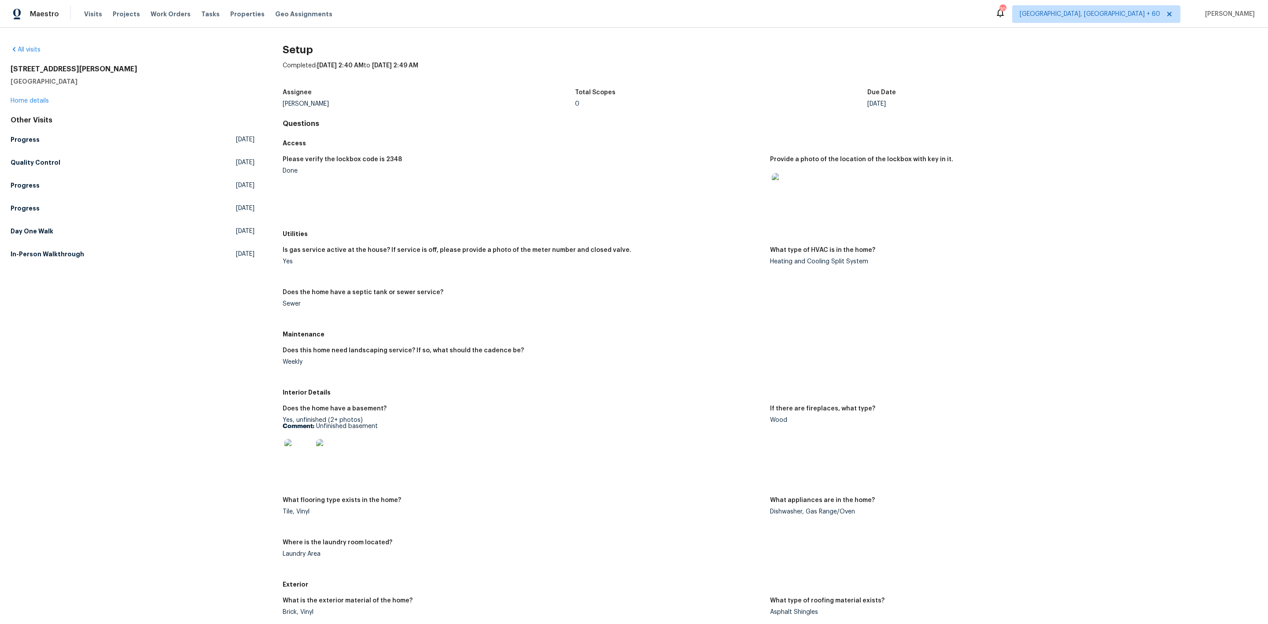
click at [880, 319] on div "Is gas service active at the house? If service is off, please provide a photo o…" at bounding box center [770, 284] width 974 height 85
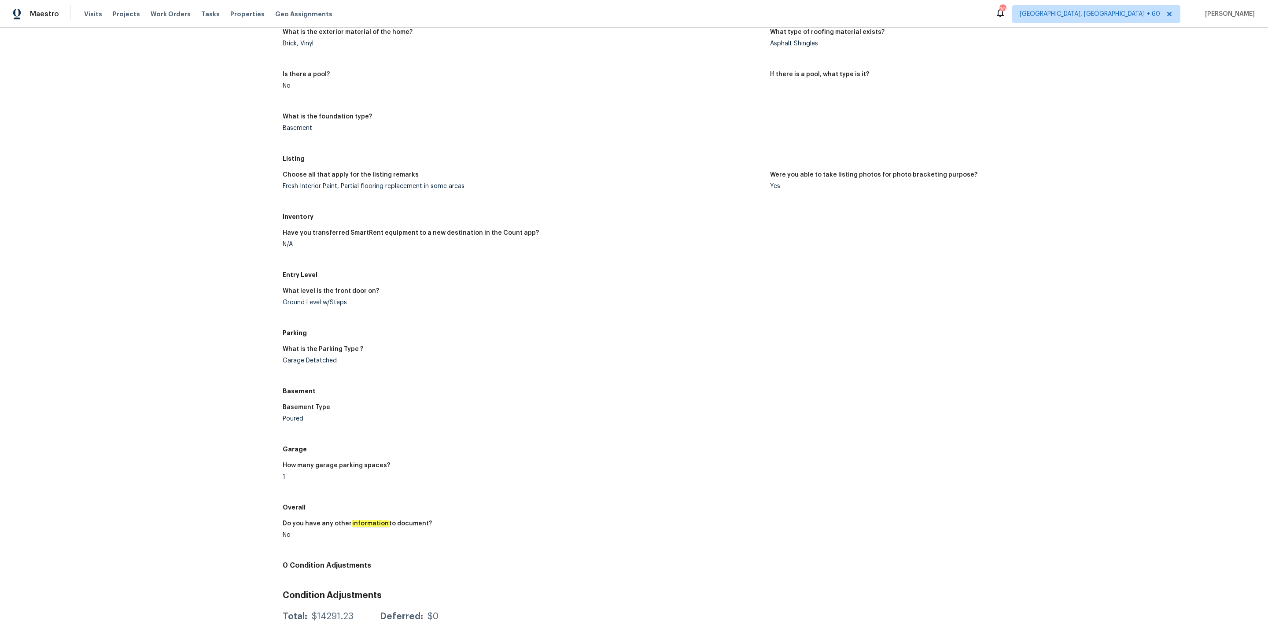
scroll to position [572, 0]
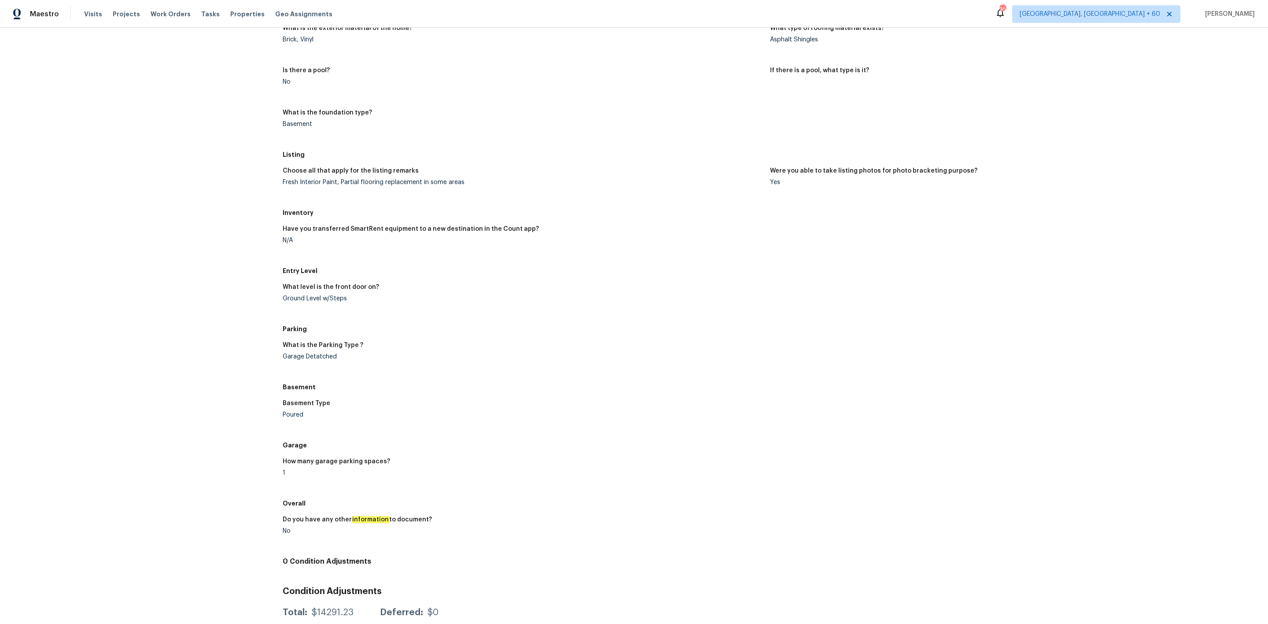
click at [591, 460] on div "How many garage parking spaces?" at bounding box center [523, 463] width 480 height 11
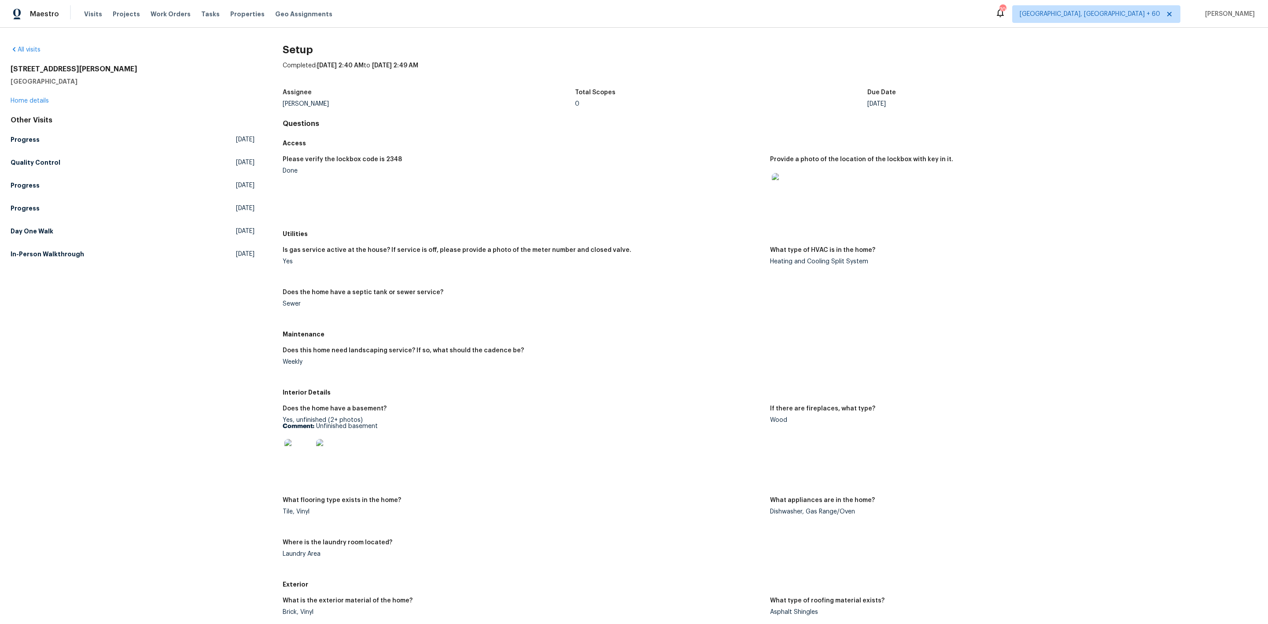
scroll to position [363, 0]
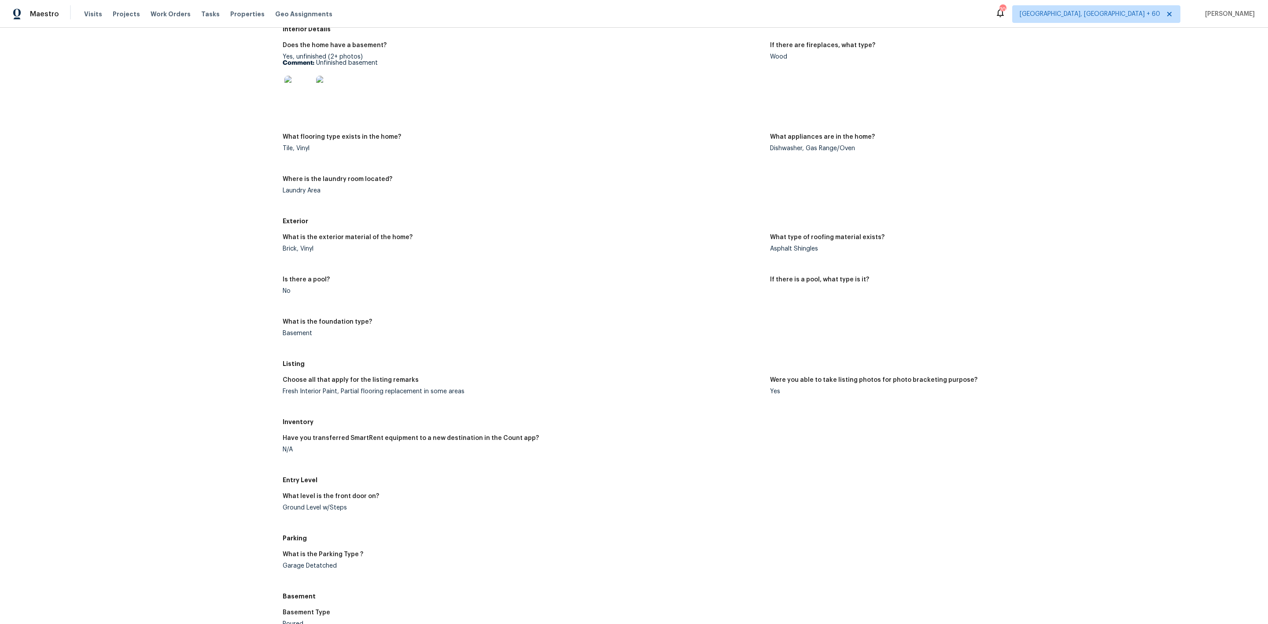
click at [638, 390] on div "Fresh Interior Paint, Partial flooring replacement in some areas" at bounding box center [523, 391] width 480 height 6
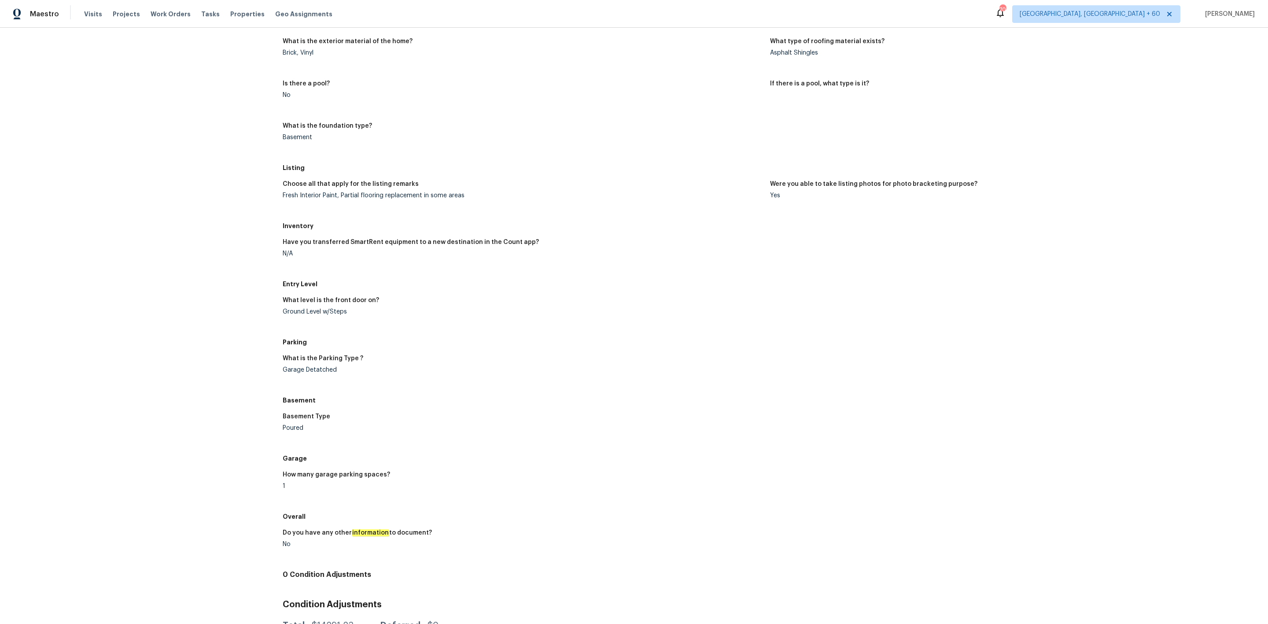
scroll to position [563, 0]
